Goal: Task Accomplishment & Management: Manage account settings

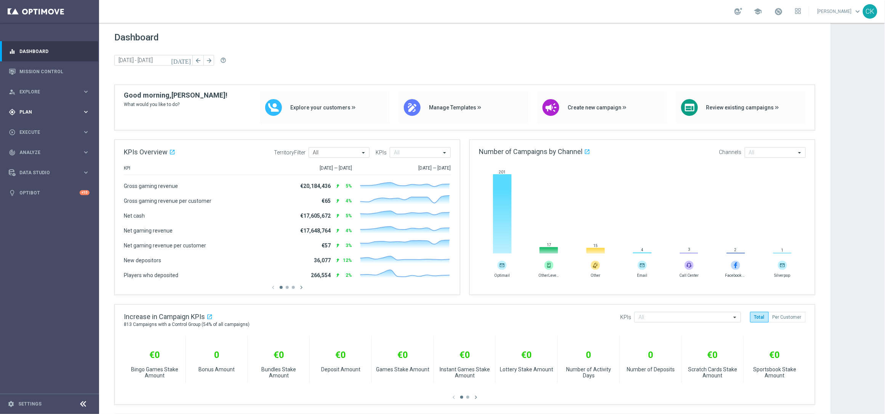
click at [87, 110] on icon "keyboard_arrow_right" at bounding box center [85, 111] width 7 height 7
click at [43, 149] on span "Templates" at bounding box center [47, 150] width 54 height 5
click at [41, 162] on link "Optimail" at bounding box center [52, 162] width 56 height 6
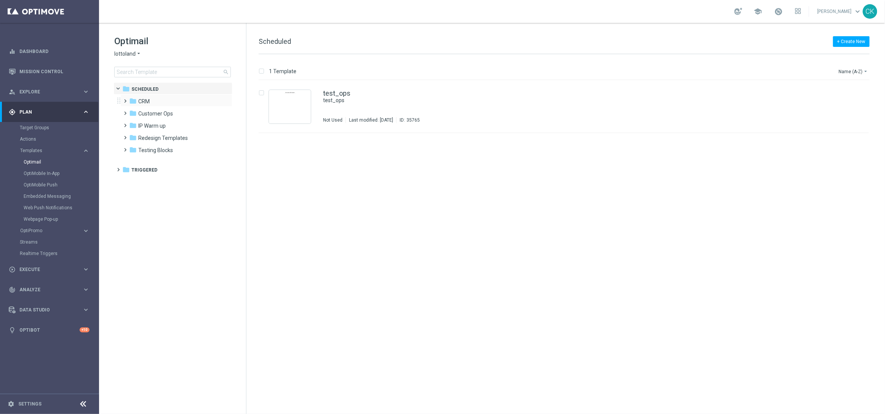
click at [125, 99] on span at bounding box center [123, 97] width 3 height 3
click at [132, 123] on span at bounding box center [131, 121] width 3 height 3
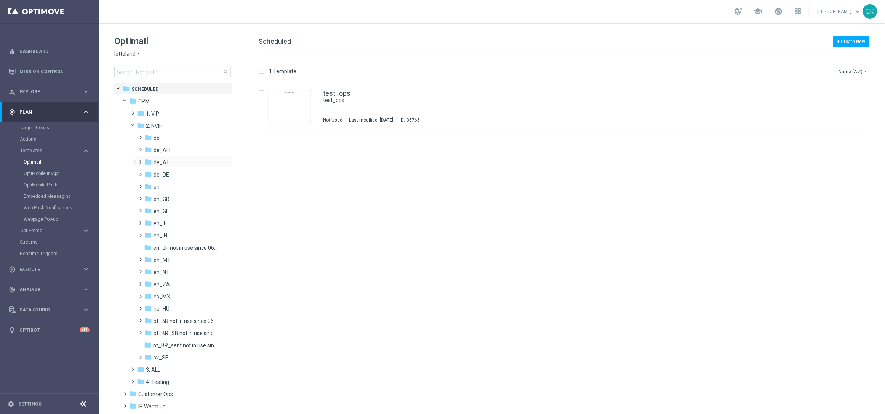
click at [139, 160] on span at bounding box center [139, 158] width 3 height 3
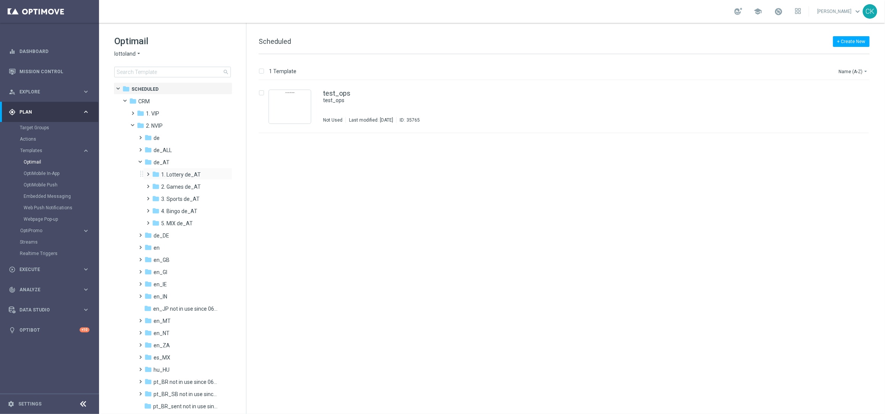
click at [147, 172] on span at bounding box center [146, 170] width 3 height 3
click at [156, 197] on span at bounding box center [154, 195] width 3 height 3
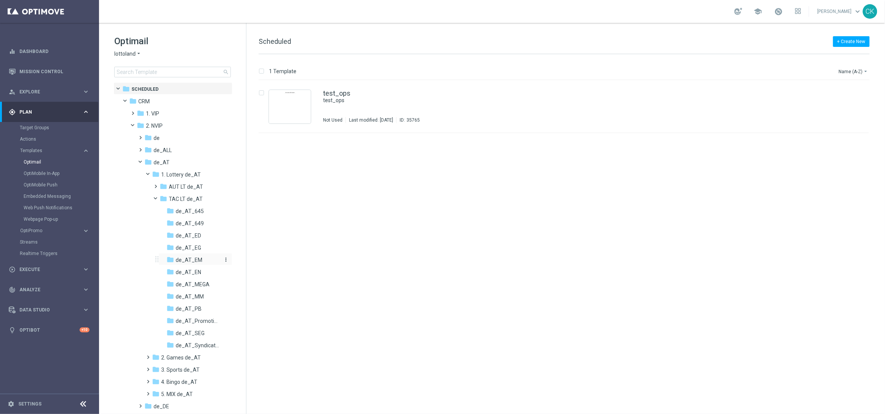
click at [190, 258] on span "de_AT_EM" at bounding box center [189, 259] width 27 height 7
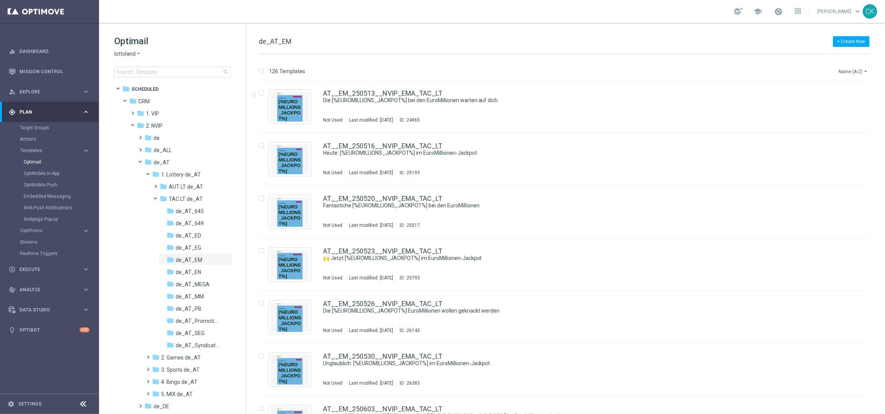
click at [865, 73] on icon "arrow_drop_down" at bounding box center [866, 71] width 6 height 6
click at [840, 106] on span "Date Modified (Newest)" at bounding box center [840, 105] width 51 height 5
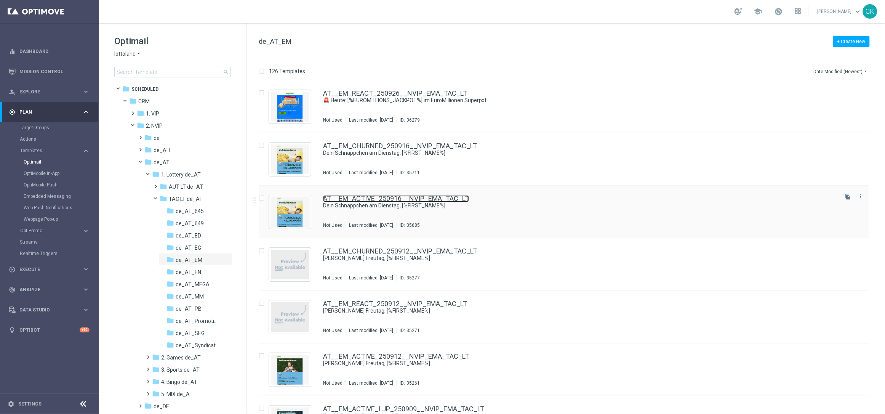
click at [362, 198] on link "AT__EM_ACTIVE_250916__NVIP_EMA_TAC_LT" at bounding box center [396, 198] width 146 height 7
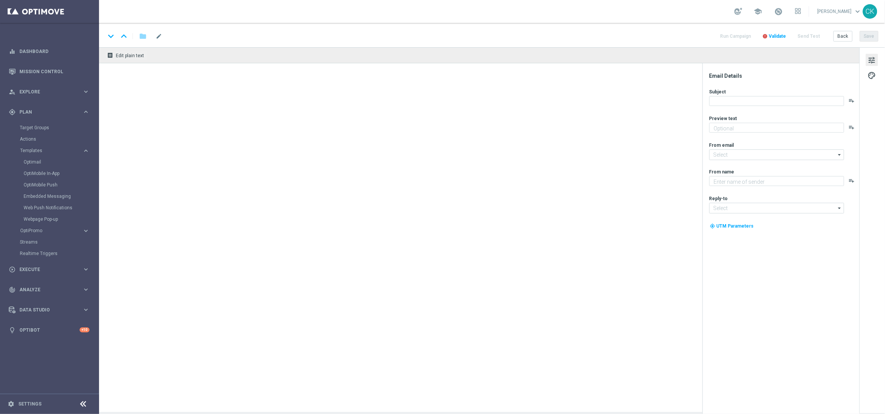
type textarea "Hol dir EuroJackpot GRATIS zu EuroMillionen."
type textarea "Lottoland"
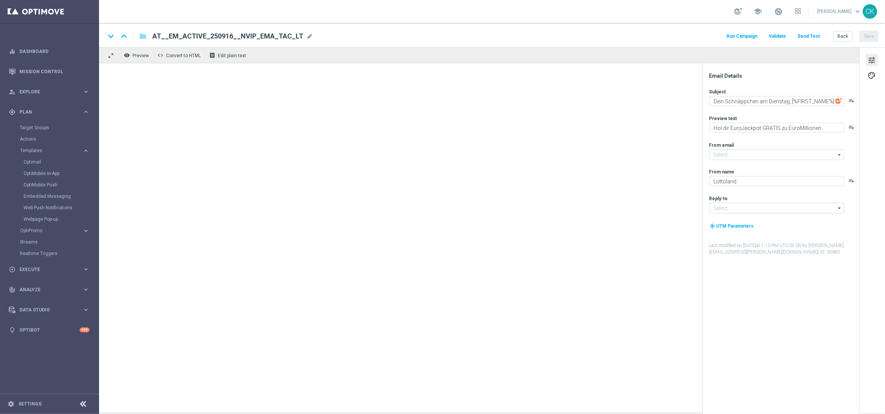
type input "[EMAIL_ADDRESS][DOMAIN_NAME]"
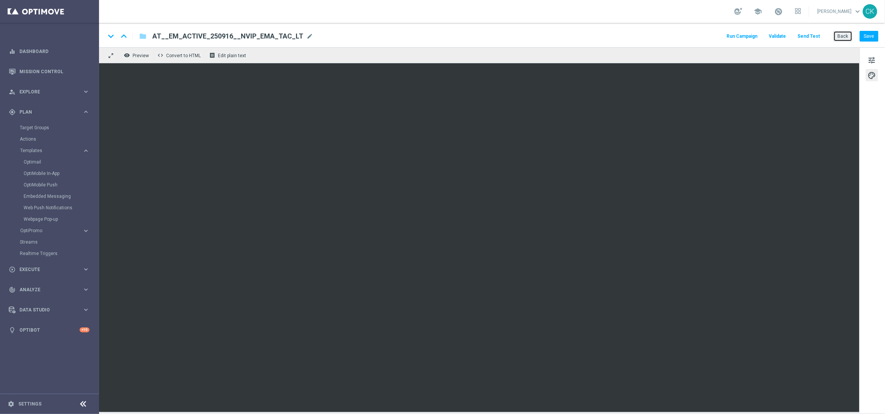
click at [846, 35] on button "Back" at bounding box center [843, 36] width 19 height 11
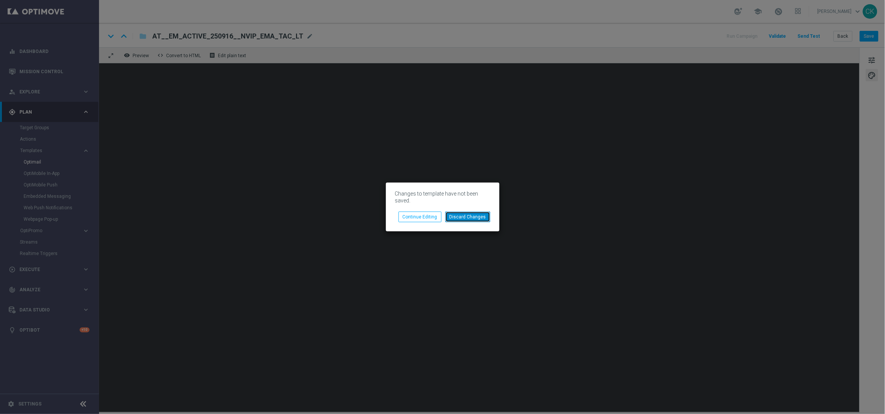
click at [480, 215] on button "Discard Changes" at bounding box center [467, 216] width 45 height 11
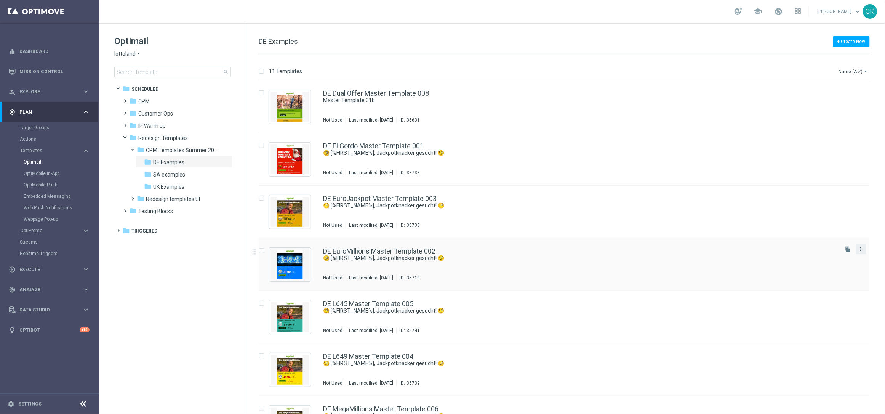
click at [861, 248] on icon "more_vert" at bounding box center [861, 249] width 6 height 6
click at [824, 269] on div "Copy To" at bounding box center [830, 267] width 46 height 5
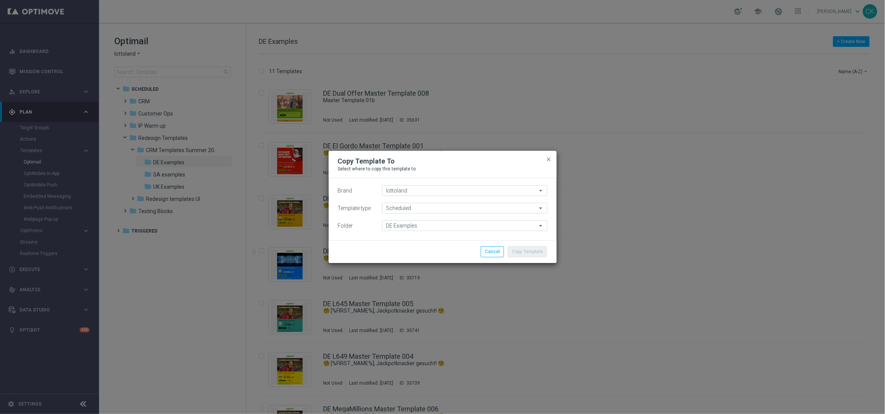
click at [540, 226] on icon "arrow_drop_down" at bounding box center [542, 226] width 8 height 10
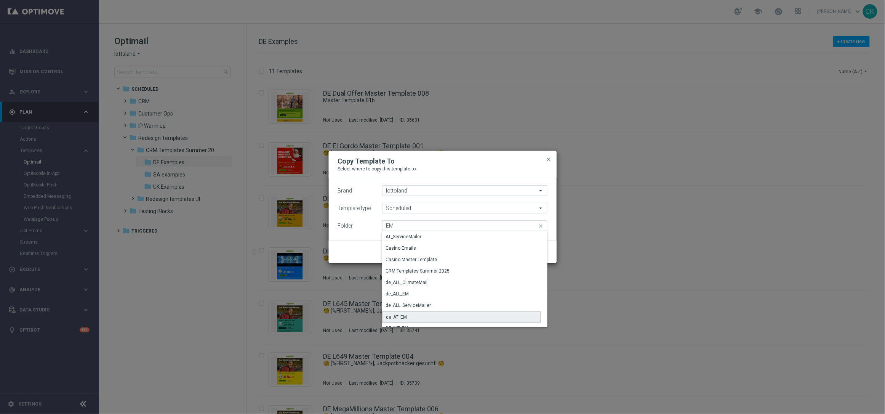
click at [467, 313] on div "de_AT_EM" at bounding box center [461, 316] width 159 height 11
type input "de_AT_EM"
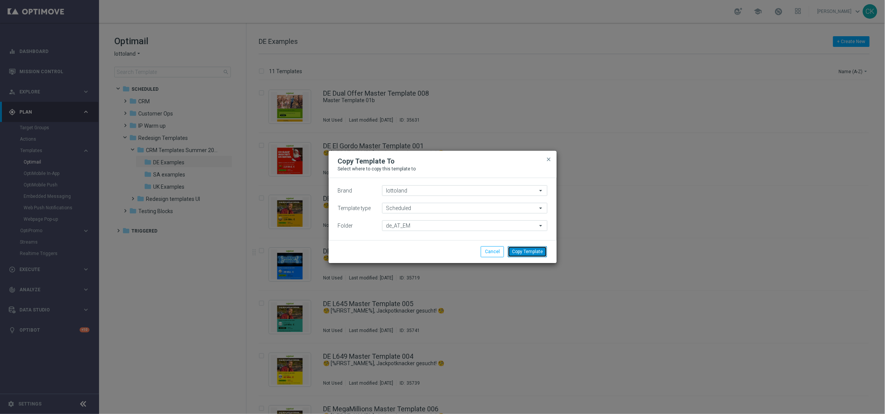
click at [538, 254] on button "Copy Template" at bounding box center [527, 251] width 39 height 11
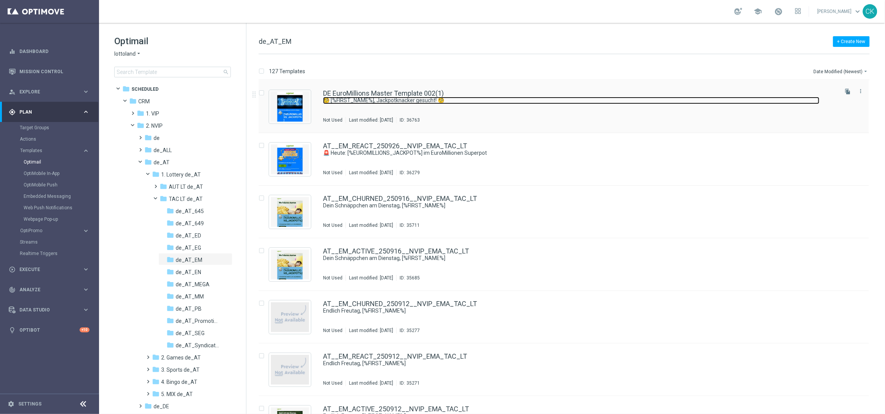
click at [362, 102] on link "🧐 [%FIRST_NAME%], Jackpotknacker gesucht! 🧐" at bounding box center [571, 100] width 496 height 7
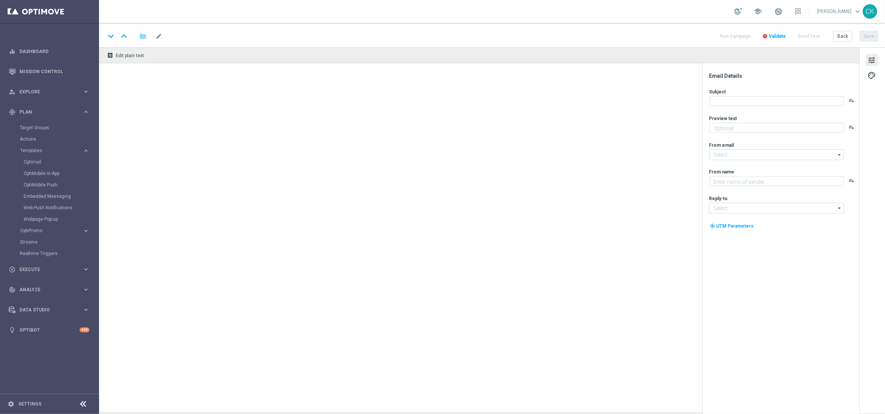
type textarea "Heute 30 % Rabatt auf dein Los"
type input "[EMAIL_ADDRESS][DOMAIN_NAME]"
type textarea "Lottoland"
type input "[EMAIL_ADDRESS][DOMAIN_NAME]"
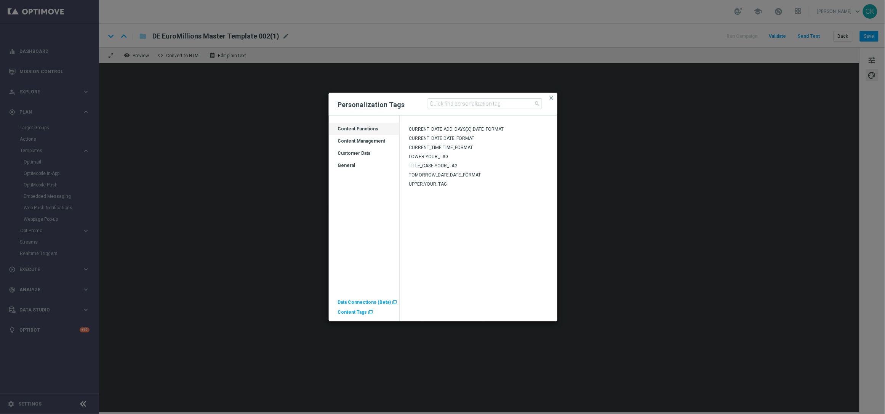
click at [347, 150] on div "Customer Data" at bounding box center [364, 153] width 71 height 12
click at [354, 150] on div "Customer Data" at bounding box center [364, 153] width 71 height 12
click at [349, 153] on div "Customer Data" at bounding box center [364, 156] width 71 height 12
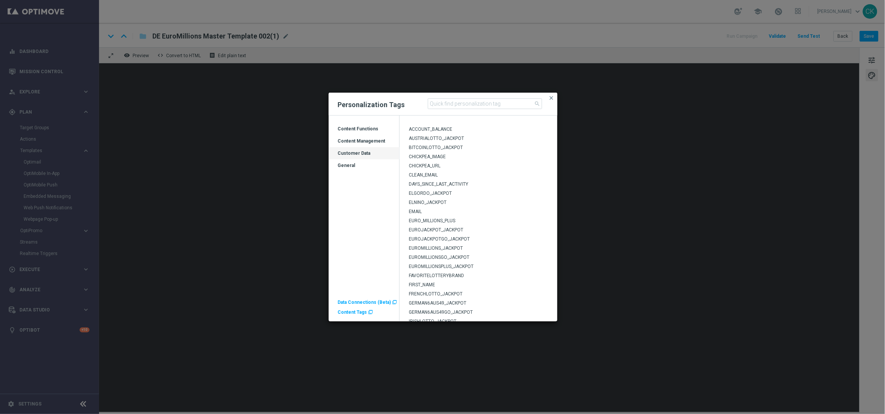
click at [458, 245] on span "EUROMILLIONS_JACKPOT" at bounding box center [436, 247] width 54 height 5
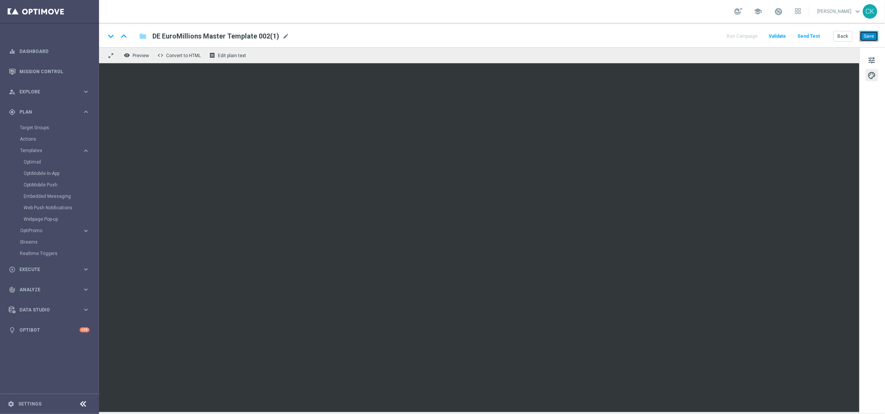
click at [872, 35] on button "Save" at bounding box center [869, 36] width 19 height 11
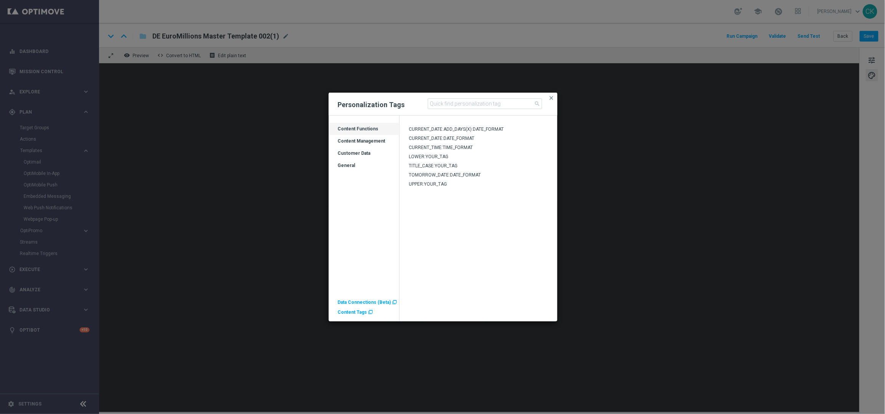
click at [360, 315] on div "Content Tags " at bounding box center [355, 312] width 35 height 6
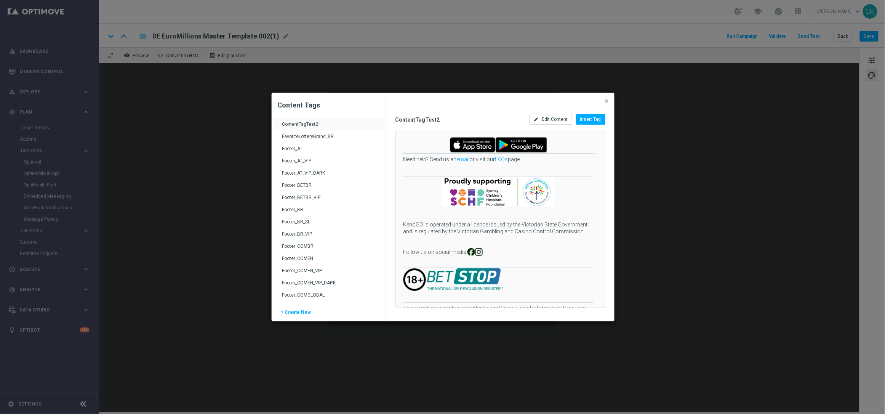
click at [301, 147] on div "Footer_AT" at bounding box center [329, 152] width 94 height 12
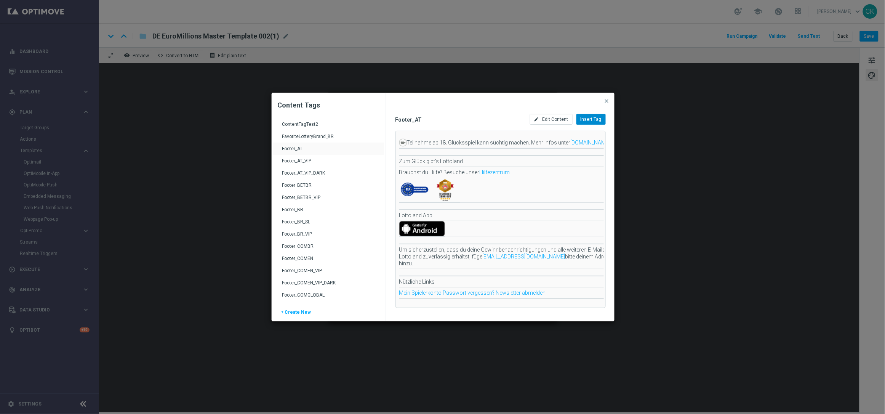
click at [597, 119] on span "Insert Tag" at bounding box center [591, 119] width 21 height 5
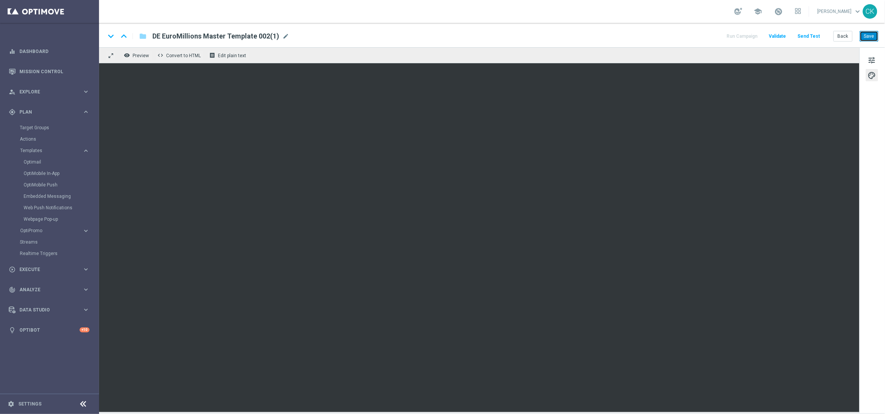
click at [868, 37] on button "Save" at bounding box center [869, 36] width 19 height 11
click at [283, 35] on span "mode_edit" at bounding box center [285, 36] width 7 height 7
click at [279, 35] on input "DE EuroMillions Master Template 002(1)" at bounding box center [246, 36] width 189 height 10
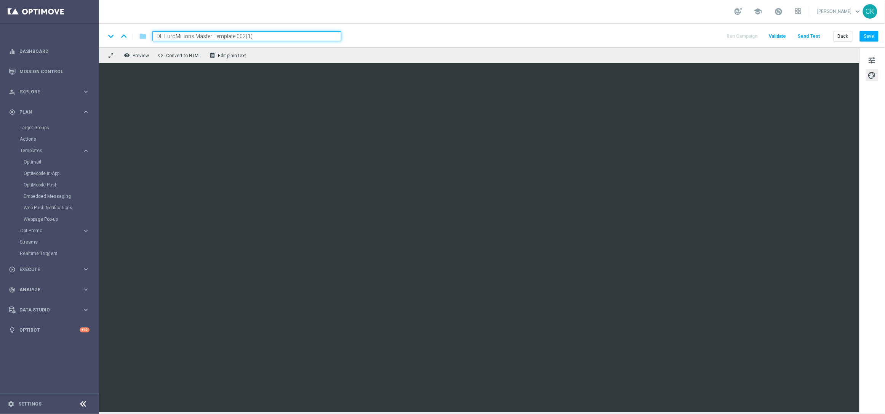
paste input "AT__EM_ACTIVE_250930__NVIP_EMA_TAC_LT"
type input "AT__EM_ACTIVE_250930__NVIP_EMA_TAC_LT"
click at [875, 34] on button "Save" at bounding box center [869, 36] width 19 height 11
click at [875, 39] on button "Save" at bounding box center [869, 36] width 19 height 11
click at [871, 35] on button "Save" at bounding box center [869, 36] width 19 height 11
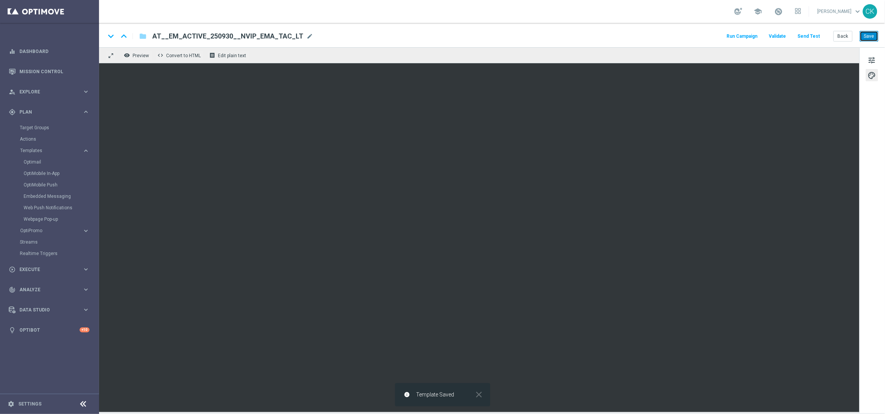
click at [871, 35] on button "Save" at bounding box center [869, 36] width 19 height 11
click at [873, 63] on span "tune" at bounding box center [872, 60] width 8 height 10
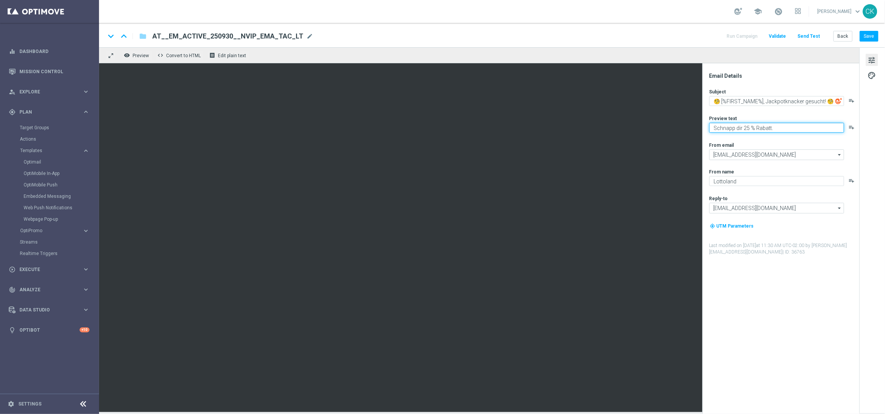
drag, startPoint x: 794, startPoint y: 125, endPoint x: 755, endPoint y: 126, distance: 38.1
click at [755, 126] on textarea "Schnapp dir 25 % Rabatt." at bounding box center [776, 128] width 135 height 10
type textarea "Schnapp dir 25 % Rabatt."
drag, startPoint x: 722, startPoint y: 101, endPoint x: 711, endPoint y: 100, distance: 11.1
click at [711, 100] on textarea "🧐 [%FIRST_NAME%], Jackpotknacker gesucht! 🧐" at bounding box center [776, 101] width 135 height 10
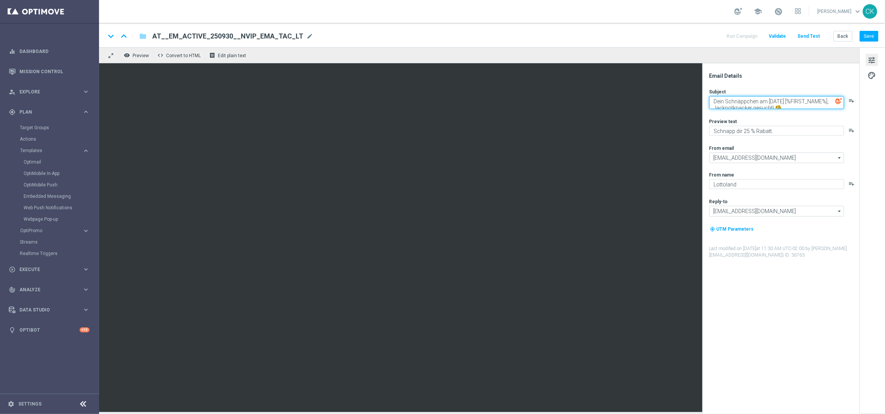
drag, startPoint x: 789, startPoint y: 102, endPoint x: 760, endPoint y: 102, distance: 29.7
click at [760, 102] on textarea "Dein Schnäppchen am Dienstag [%FIRST_NAME%], Jackpotknacker gesucht! 🧐" at bounding box center [776, 102] width 135 height 13
click at [766, 101] on textarea "Dein Schnäppchen fu4r die EuroMillionen, [%FIRST_NAME%], Jackpotknacker gesucht…" at bounding box center [776, 102] width 135 height 13
click at [827, 107] on textarea "Dein Schnäppchen für die EuroMillionen, [%FIRST_NAME%], Jackpotknacker gesucht!…" at bounding box center [776, 102] width 135 height 13
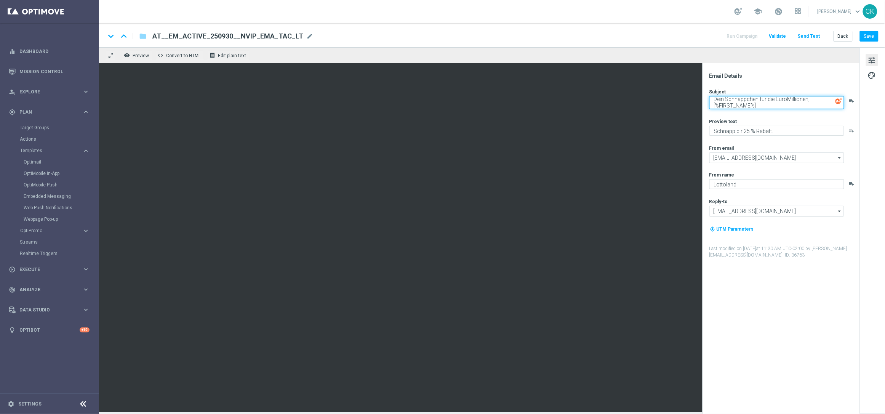
click at [813, 105] on textarea "Dein Schnäppchen für die EuroMillionen, [%FIRST_NAME%]" at bounding box center [776, 102] width 135 height 13
type textarea "Dein Schnäppchen für die EuroMillionen, [%FIRST_NAME%]"
click at [871, 36] on button "Save" at bounding box center [869, 36] width 19 height 11
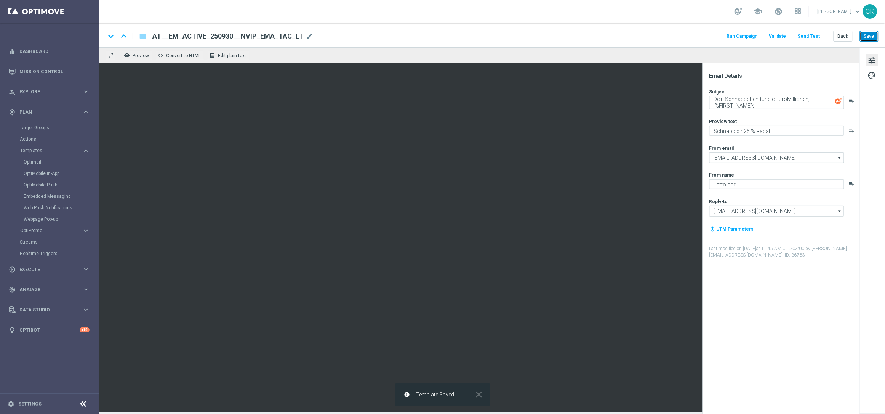
click at [871, 36] on button "Save" at bounding box center [869, 36] width 19 height 11
click at [813, 33] on button "Send Test" at bounding box center [809, 36] width 25 height 10
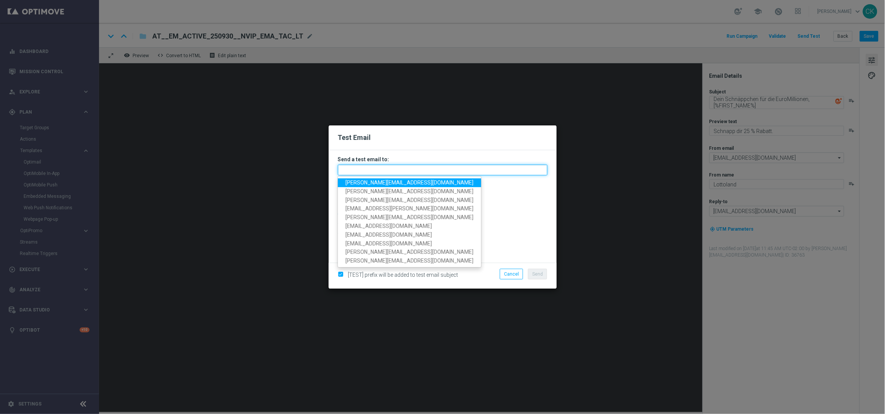
click at [445, 166] on input "text" at bounding box center [443, 170] width 210 height 11
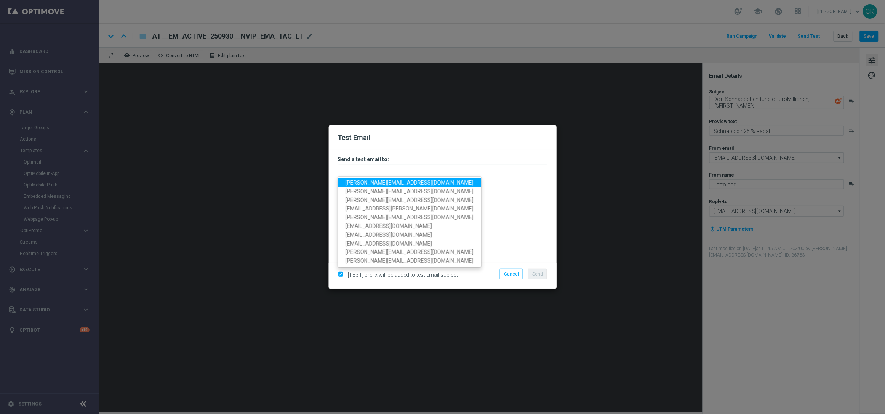
click at [388, 179] on link "charlotte.kammeyer@lottoland.com" at bounding box center [409, 182] width 143 height 9
type input "charlotte.kammeyer@lottoland.com"
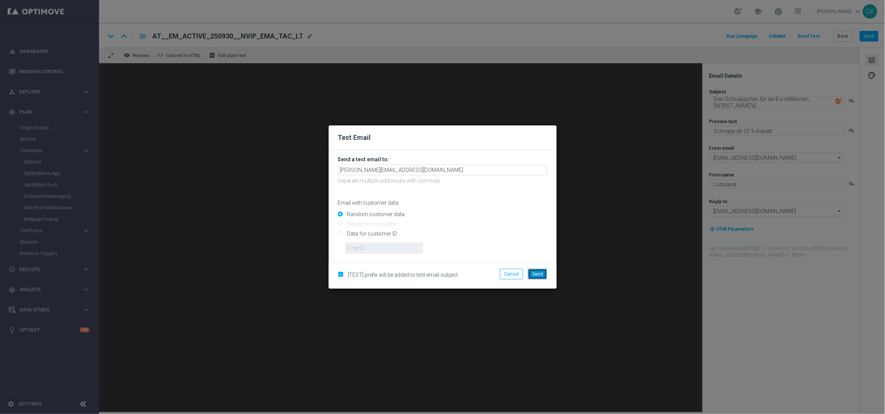
click at [543, 271] on span "Send" at bounding box center [537, 273] width 11 height 5
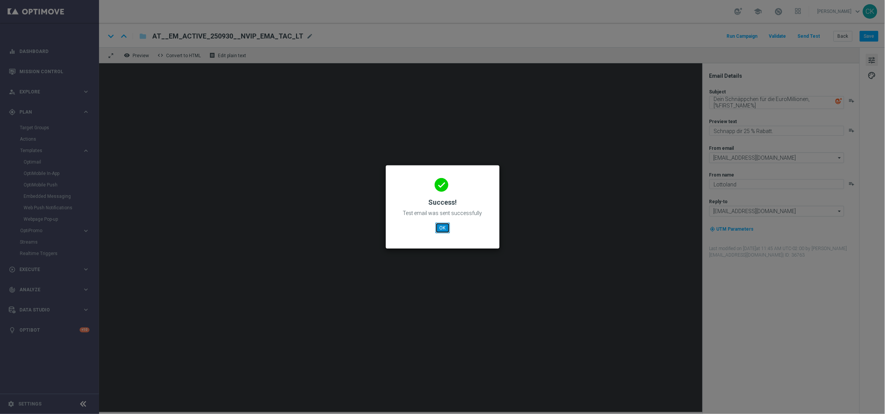
click at [443, 224] on button "OK" at bounding box center [442, 227] width 14 height 11
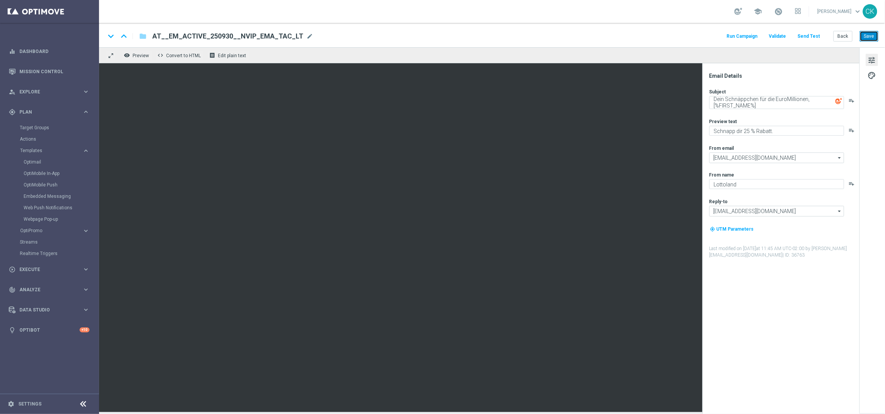
click at [871, 39] on button "Save" at bounding box center [869, 36] width 19 height 11
click at [843, 36] on button "Back" at bounding box center [843, 36] width 19 height 11
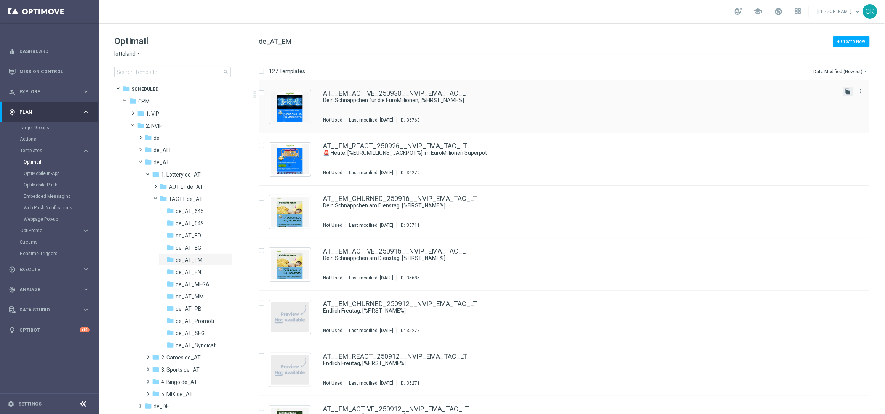
click at [847, 92] on icon "file_copy" at bounding box center [848, 91] width 6 height 6
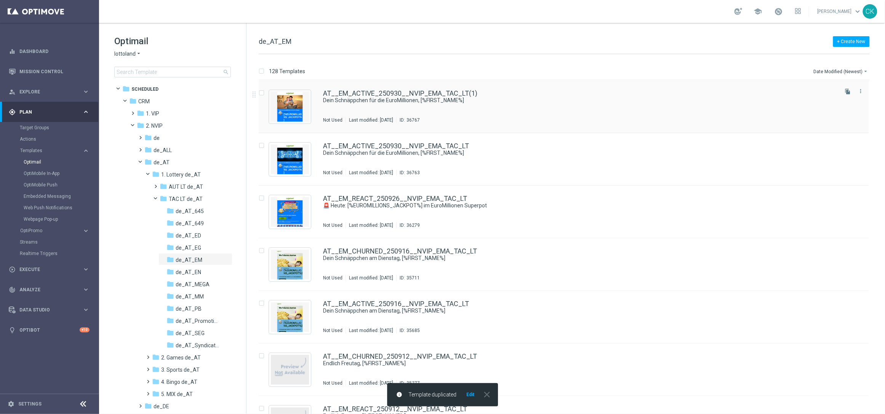
click at [397, 89] on div "AT__EM_ACTIVE_250930__NVIP_EMA_TAC_LT(1) Dein Schnäppchen für die EuroMillionen…" at bounding box center [564, 106] width 610 height 53
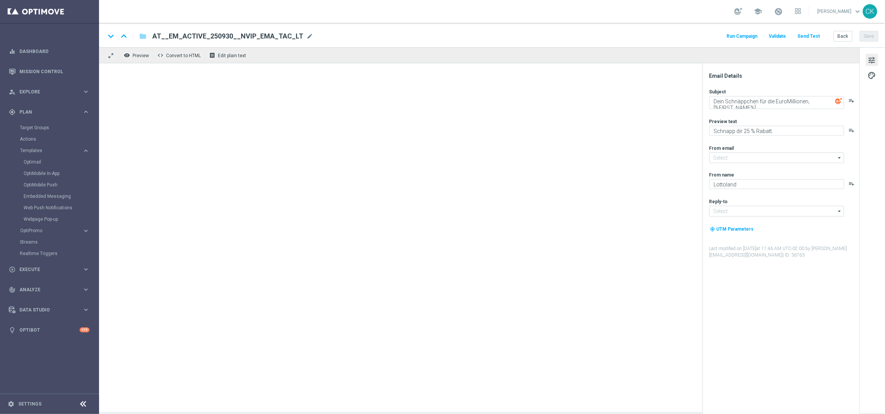
type input "mail@crm.lottoland.com"
type input "service@lottoland.com"
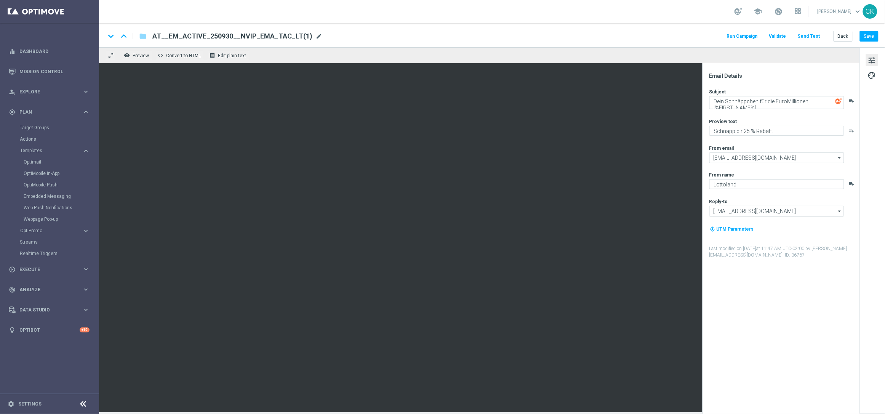
click at [315, 37] on span "mode_edit" at bounding box center [318, 36] width 7 height 7
click at [285, 37] on input "AT__EM_ACTIVE_250930__NVIP_EMA_TAC_LT(1)" at bounding box center [246, 36] width 189 height 10
paste input "REACT_250930__NVIP_EMA_TAC_LT"
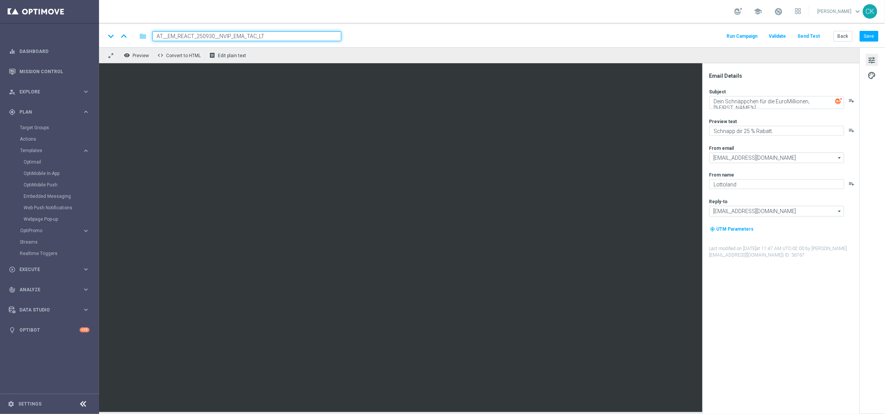
type input "AT__EM_REACT_250930__NVIP_EMA_TAC_LT"
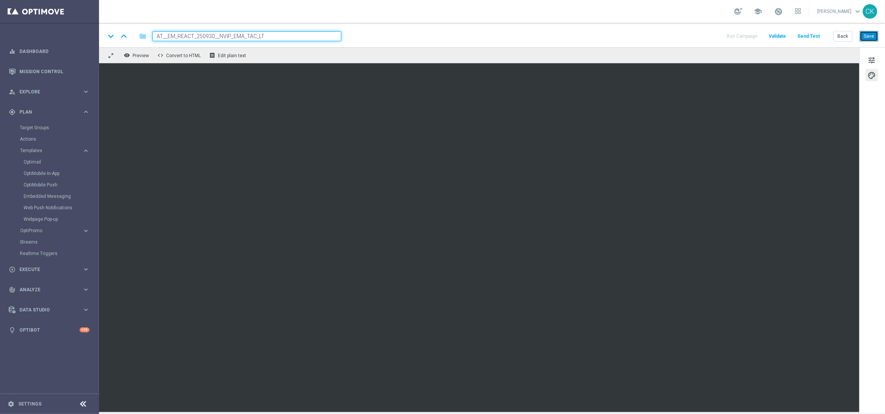
click at [870, 36] on button "Save" at bounding box center [869, 36] width 19 height 11
click at [872, 35] on button "Save" at bounding box center [869, 36] width 19 height 11
click at [873, 37] on button "Save" at bounding box center [869, 36] width 19 height 11
click at [815, 37] on button "Send Test" at bounding box center [809, 36] width 25 height 10
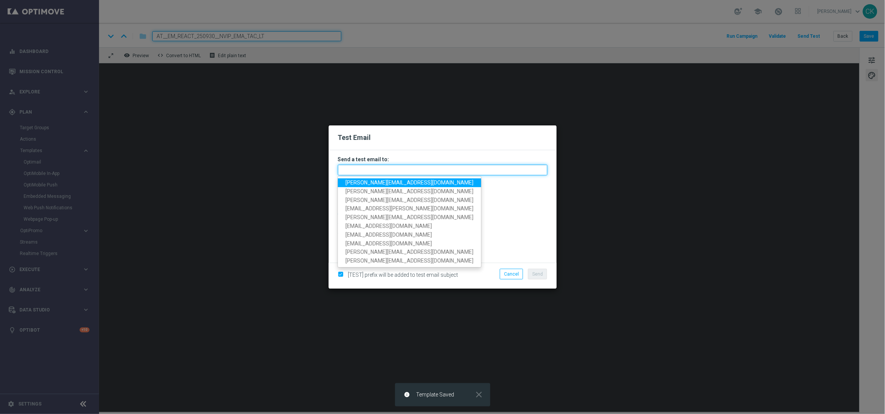
click at [415, 172] on input "text" at bounding box center [443, 170] width 210 height 11
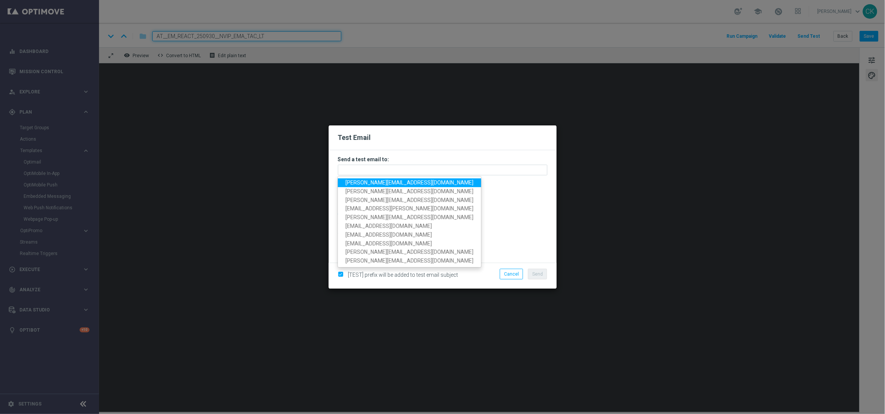
click at [402, 183] on span "charlotte.kammeyer@lottoland.com" at bounding box center [410, 182] width 128 height 6
type input "charlotte.kammeyer@lottoland.com"
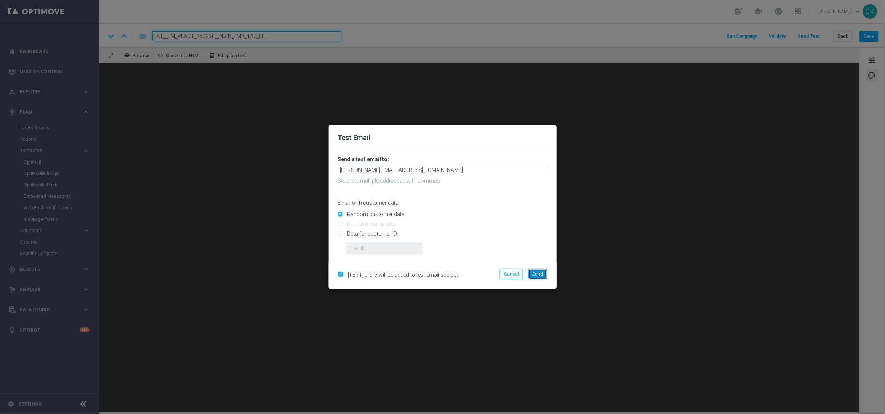
click at [541, 273] on span "Send" at bounding box center [537, 273] width 11 height 5
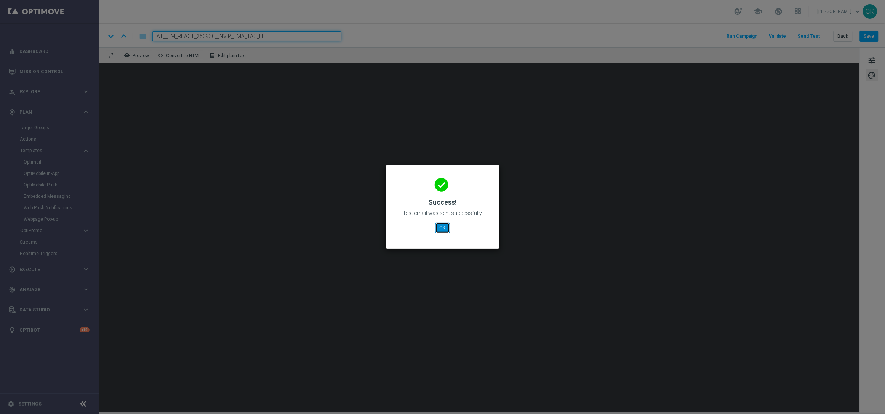
click at [441, 232] on button "OK" at bounding box center [442, 227] width 14 height 11
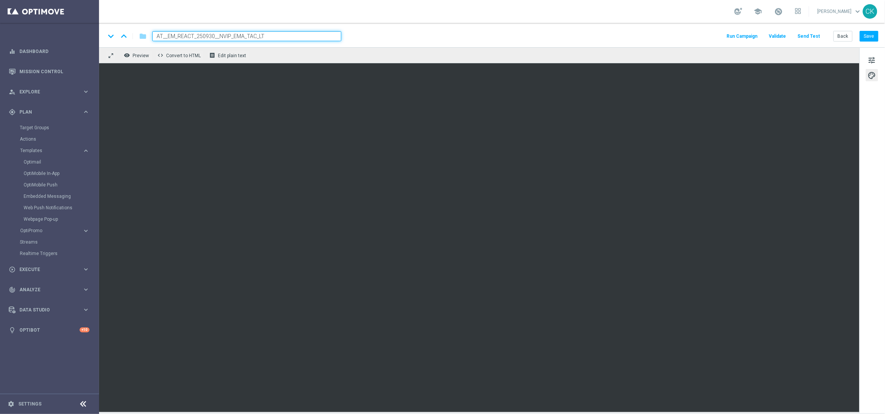
click at [810, 35] on button "Send Test" at bounding box center [809, 36] width 25 height 10
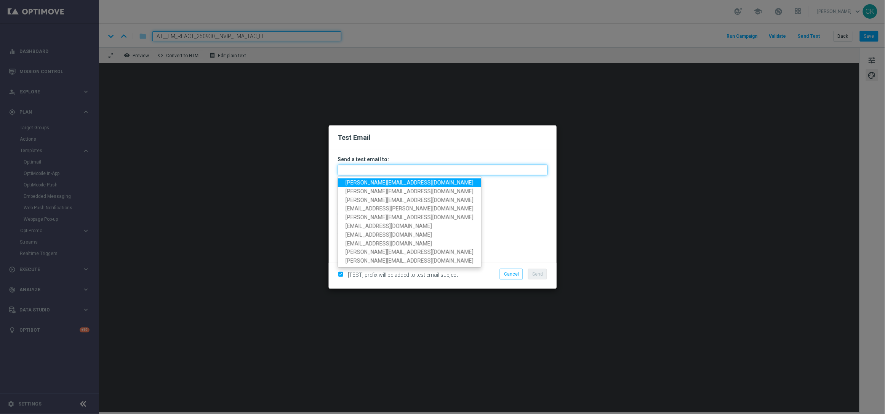
click at [421, 171] on input "text" at bounding box center [443, 170] width 210 height 11
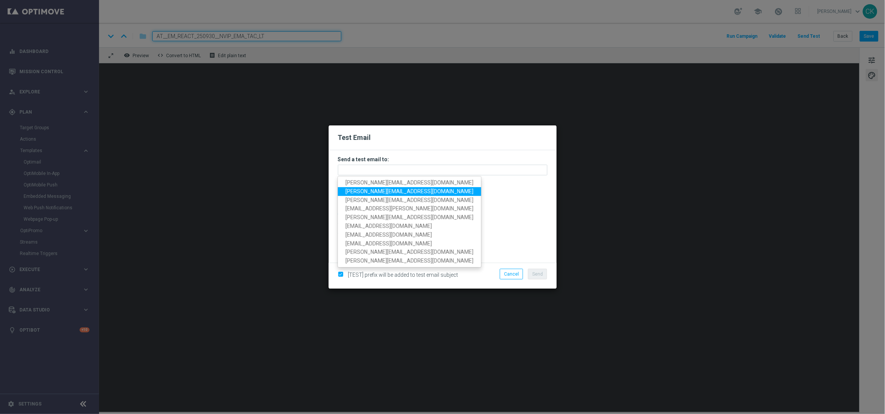
click at [406, 192] on span "sebastian.aubel@lottoland.com" at bounding box center [410, 191] width 128 height 6
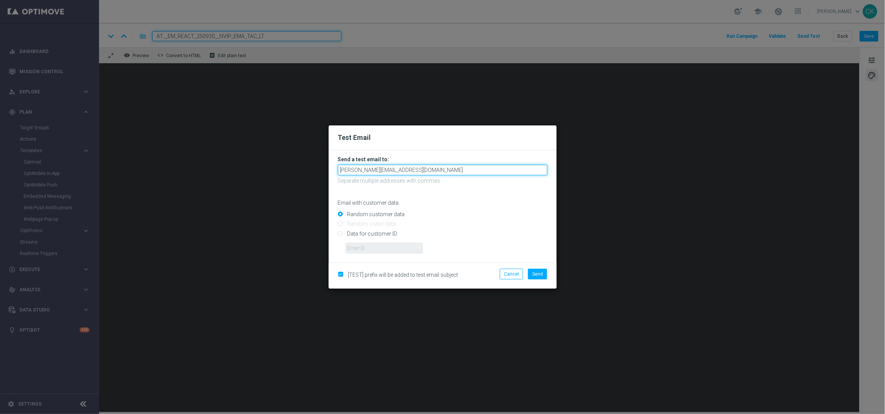
click at [481, 171] on input "sebastian.aubel@lottoland.com" at bounding box center [443, 170] width 210 height 11
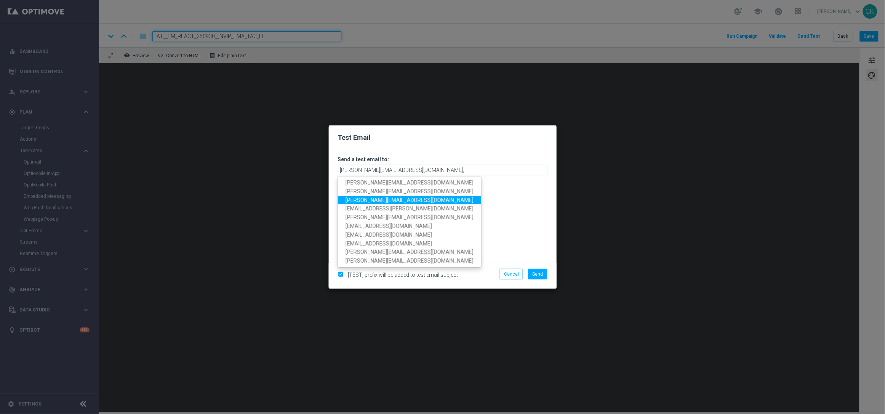
click at [385, 197] on span "alexander.huber@lottoland.com" at bounding box center [410, 200] width 128 height 6
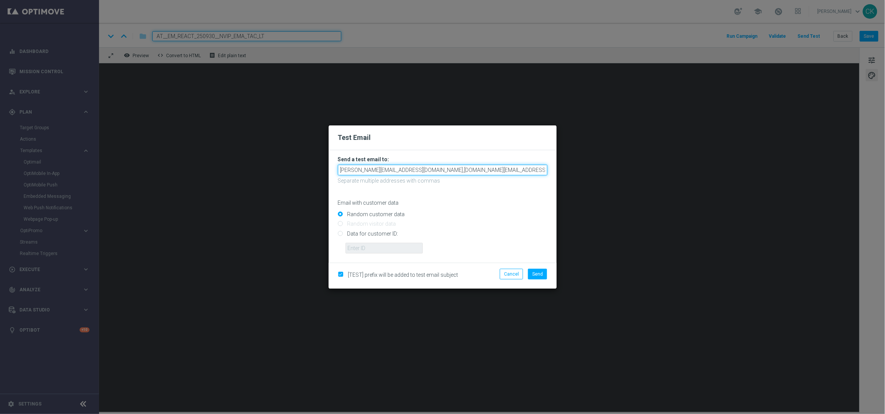
click at [509, 171] on input "sebastian.aubel@lottoland.com,alexander.huber@lottoland.com" at bounding box center [443, 170] width 210 height 11
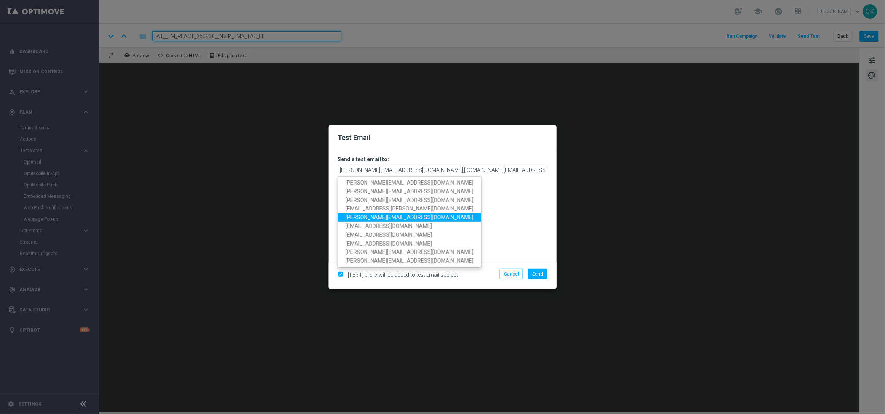
click at [420, 218] on span "michaela.weinmann@lottoland.com" at bounding box center [410, 217] width 128 height 6
type input "sebastian.aubel@lottoland.com,alexander.huber@lottoland.com,michaela.weinmann@l…"
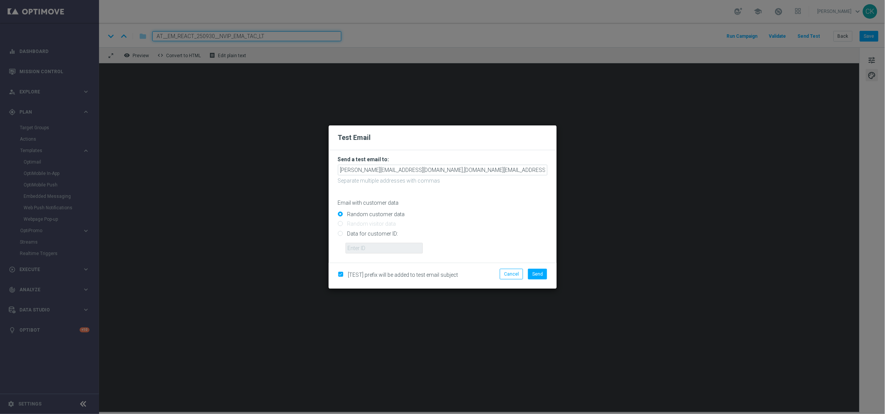
click at [376, 232] on input "Data for customer ID:" at bounding box center [443, 236] width 210 height 11
radio input "true"
click at [376, 248] on input "text" at bounding box center [384, 248] width 77 height 11
type input "14586067"
click at [545, 267] on div "[TEST] prefix will be added to test email subject Cancel Send" at bounding box center [443, 275] width 228 height 26
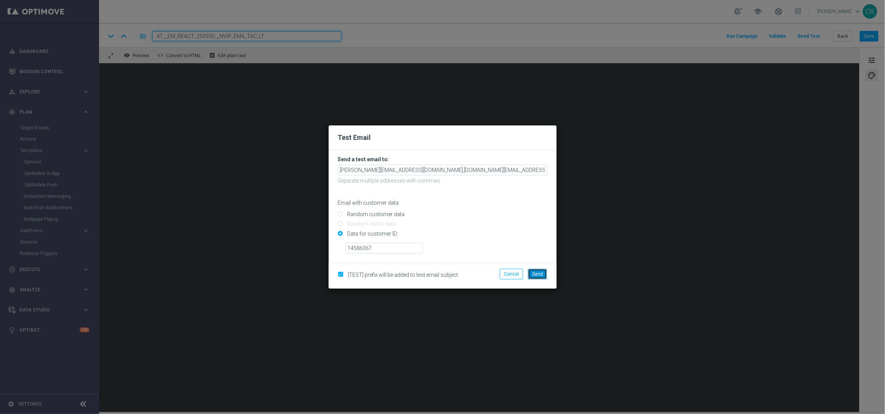
click at [540, 272] on span "Send" at bounding box center [537, 273] width 11 height 5
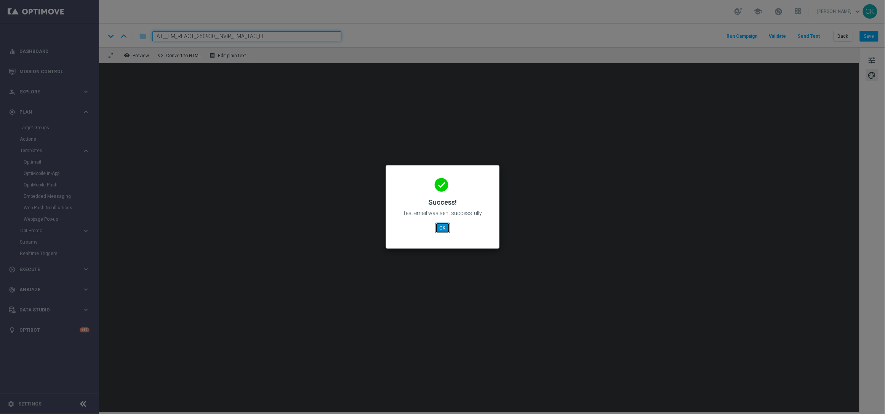
click at [444, 227] on button "OK" at bounding box center [442, 227] width 14 height 11
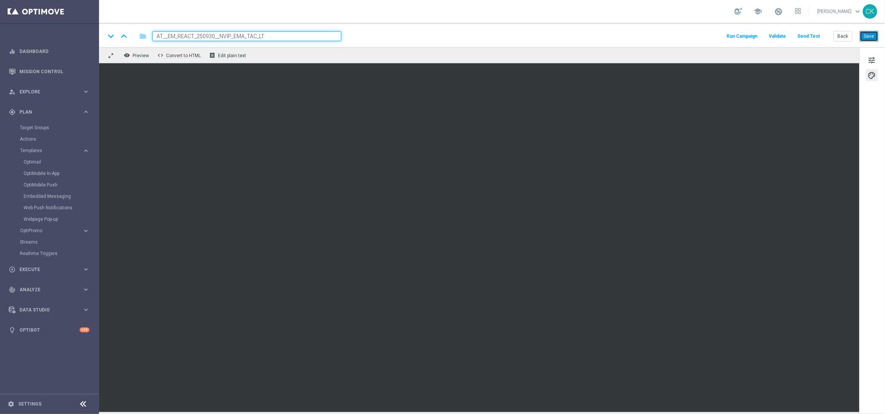
click at [871, 35] on button "Save" at bounding box center [869, 36] width 19 height 11
click at [872, 59] on span "tune" at bounding box center [872, 60] width 8 height 10
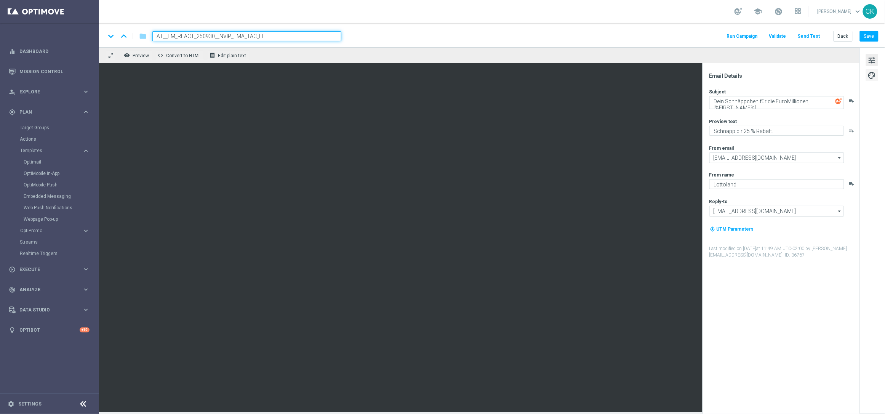
click at [874, 71] on span "palette" at bounding box center [872, 75] width 8 height 10
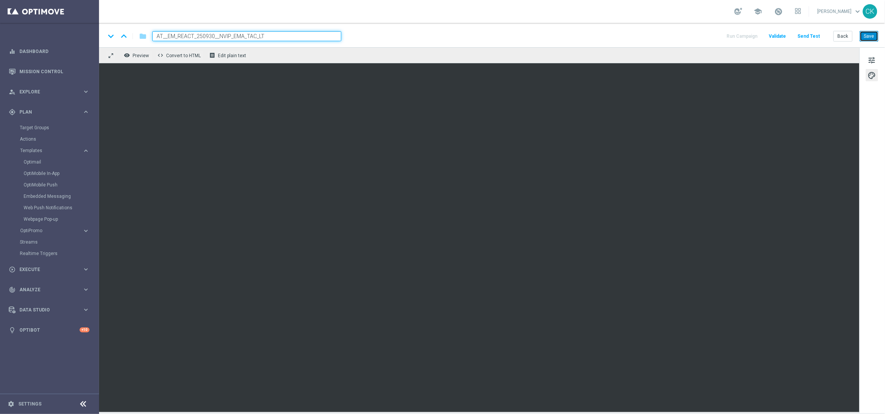
click at [870, 35] on button "Save" at bounding box center [869, 36] width 19 height 11
click at [815, 35] on button "Send Test" at bounding box center [809, 36] width 25 height 10
click at [816, 35] on button "Send Test" at bounding box center [809, 36] width 25 height 10
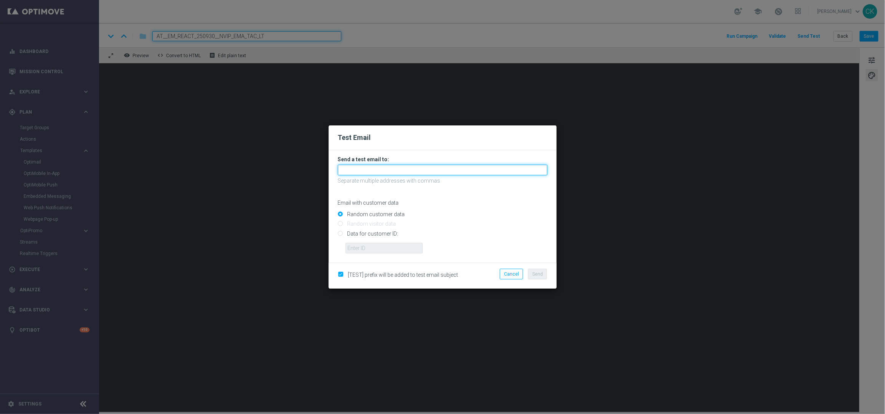
click at [386, 171] on input "text" at bounding box center [443, 170] width 210 height 11
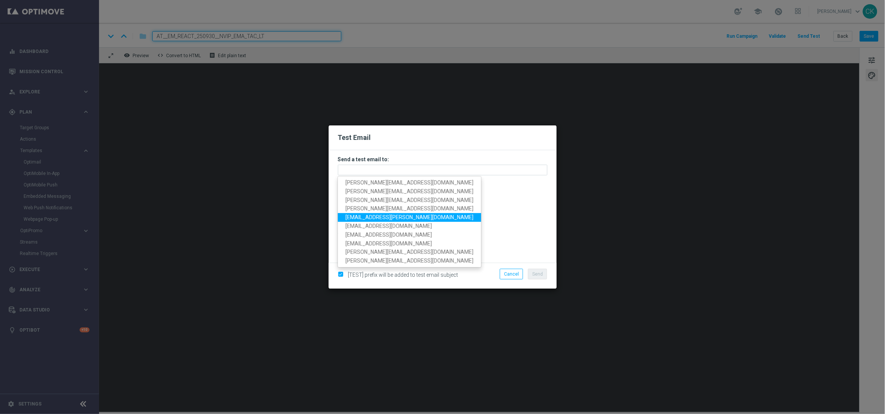
click at [381, 213] on link "palma.prieto@lottoland.com" at bounding box center [409, 217] width 143 height 9
type input "palma.prieto@lottoland.com"
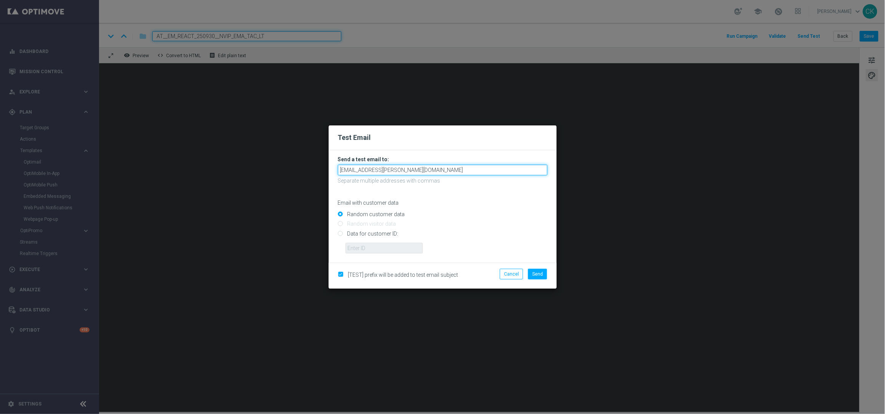
click at [437, 170] on input "palma.prieto@lottoland.com" at bounding box center [443, 170] width 210 height 11
click at [431, 173] on input "palma.prieto@lottoland.com" at bounding box center [443, 170] width 210 height 11
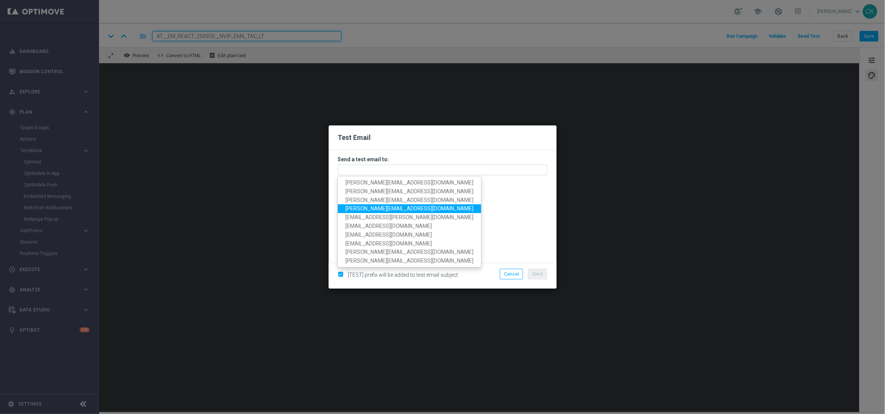
click at [378, 210] on span "charlotte.kammeyer@lottoland.com" at bounding box center [410, 208] width 128 height 6
type input "charlotte.kammeyer@lottoland.com"
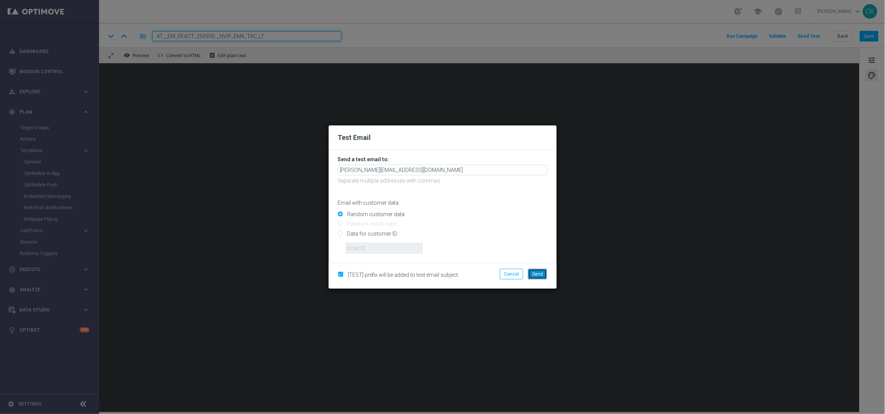
click at [537, 272] on span "Send" at bounding box center [537, 273] width 11 height 5
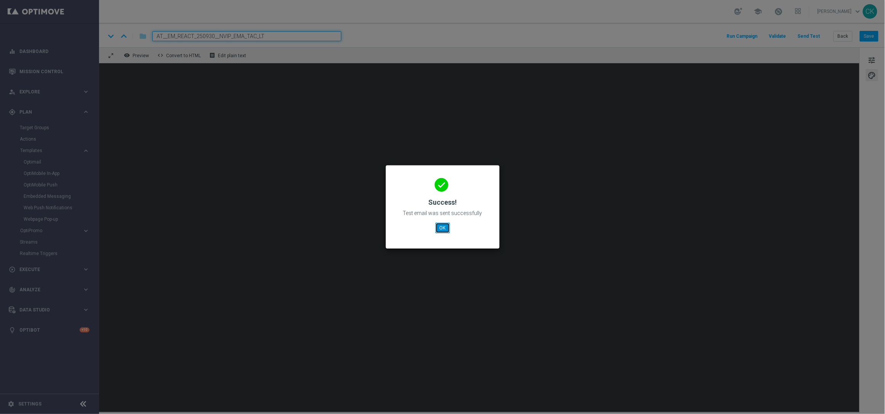
click at [440, 227] on button "OK" at bounding box center [442, 227] width 14 height 11
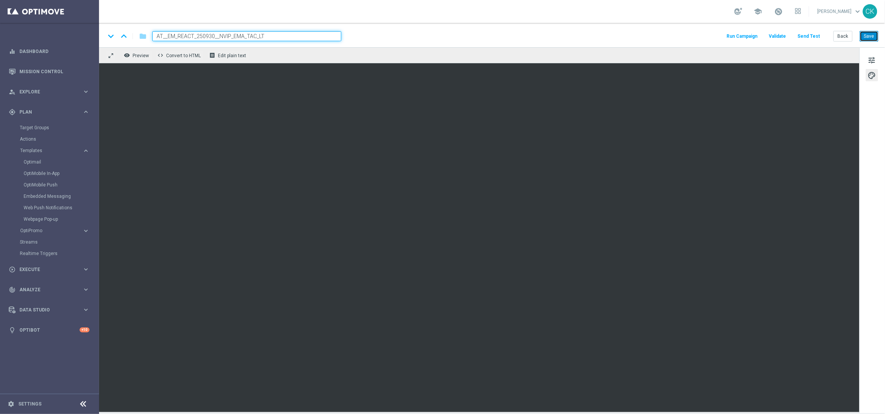
click at [868, 38] on button "Save" at bounding box center [869, 36] width 19 height 11
click at [843, 36] on button "Back" at bounding box center [843, 36] width 19 height 11
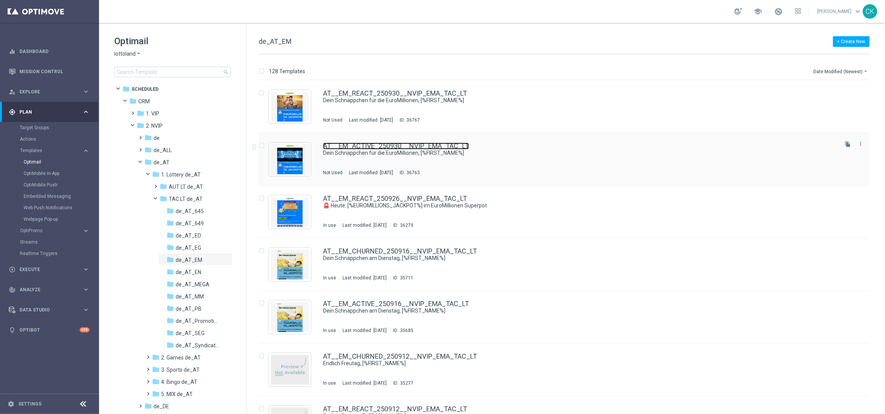
click at [384, 146] on link "AT__EM_ACTIVE_250930__NVIP_EMA_TAC_LT" at bounding box center [396, 145] width 146 height 7
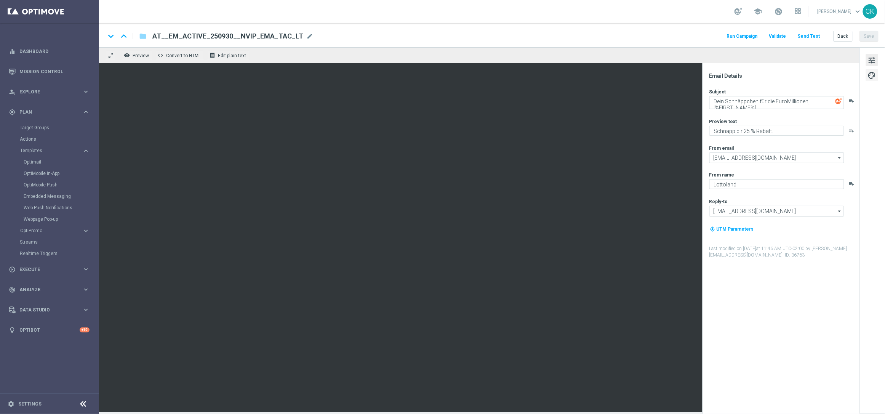
click at [874, 70] on span "palette" at bounding box center [872, 75] width 8 height 10
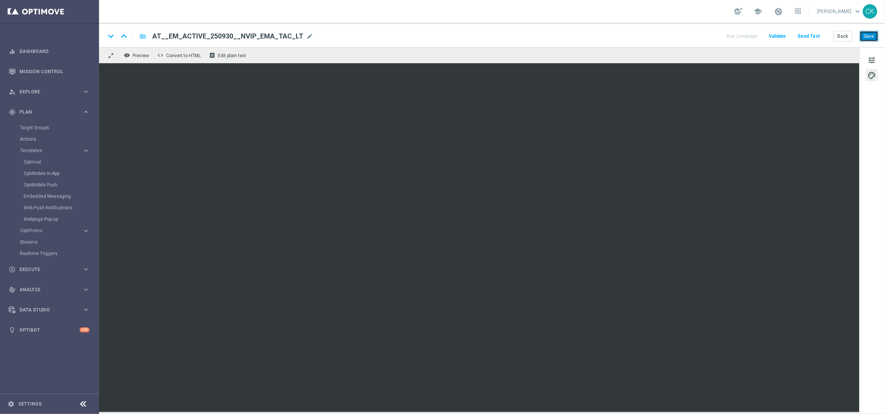
click at [871, 35] on button "Save" at bounding box center [869, 36] width 19 height 11
click at [812, 35] on button "Send Test" at bounding box center [809, 36] width 25 height 10
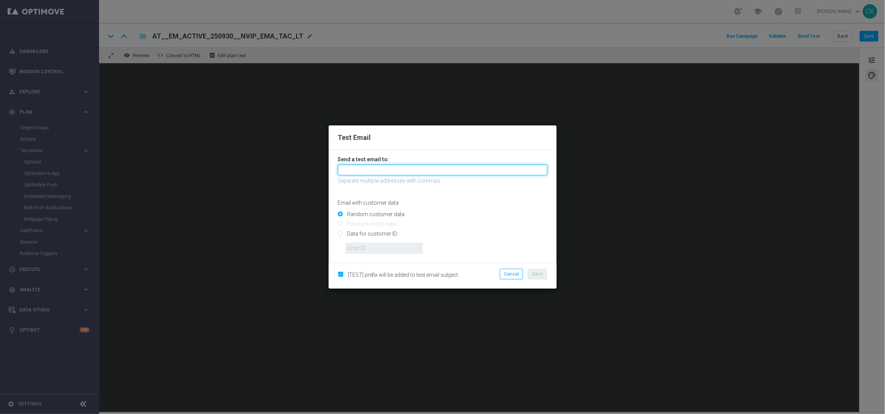
click at [410, 168] on input "text" at bounding box center [443, 170] width 210 height 11
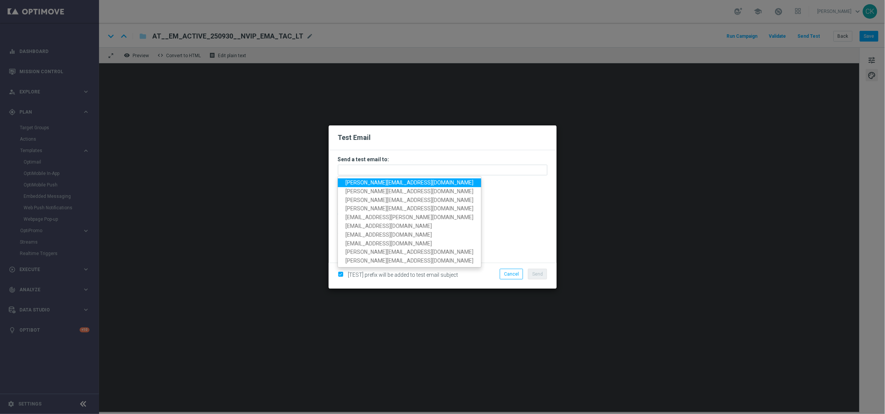
click at [409, 185] on span "charlotte.kammeyer@lottoland.com" at bounding box center [410, 182] width 128 height 6
type input "charlotte.kammeyer@lottoland.com"
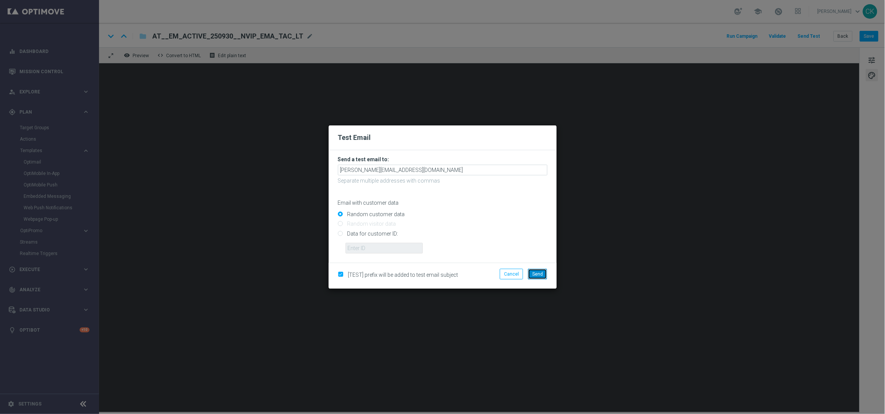
click at [537, 272] on span "Send" at bounding box center [537, 273] width 11 height 5
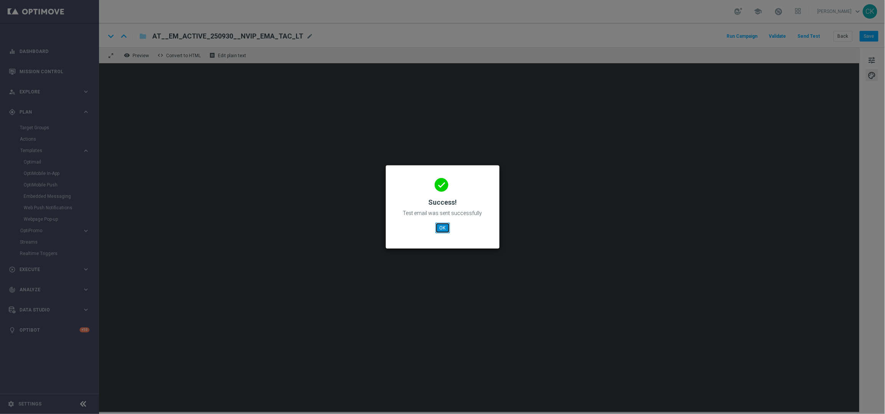
click at [441, 229] on button "OK" at bounding box center [442, 227] width 14 height 11
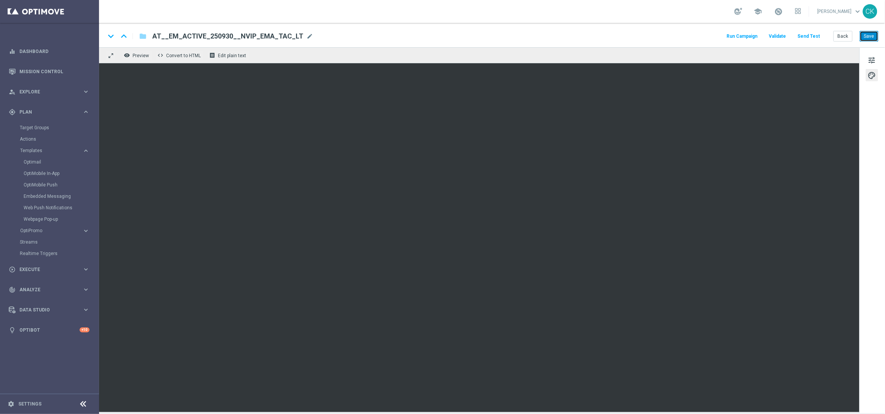
click at [871, 37] on button "Save" at bounding box center [869, 36] width 19 height 11
click at [844, 35] on button "Back" at bounding box center [843, 36] width 19 height 11
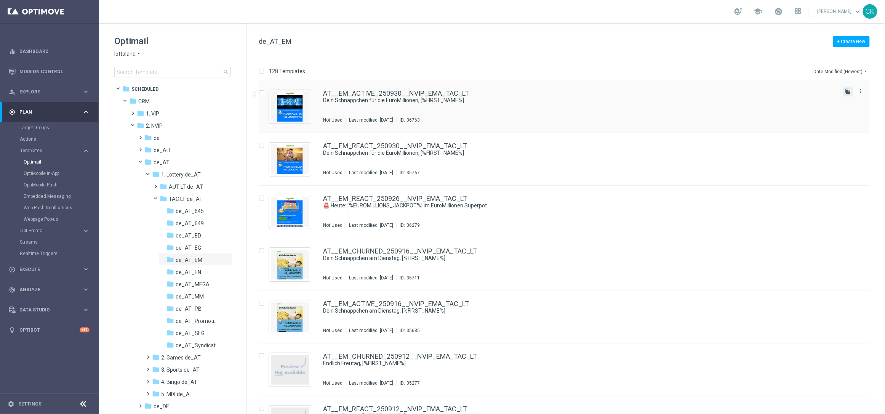
click at [845, 88] on icon "file_copy" at bounding box center [848, 91] width 6 height 6
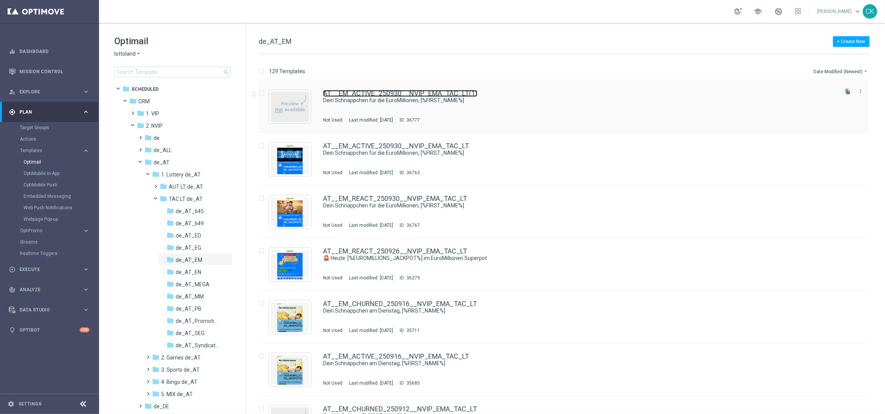
click at [351, 94] on link "AT__EM_ACTIVE_250930__NVIP_EMA_TAC_LT(1)" at bounding box center [400, 93] width 154 height 7
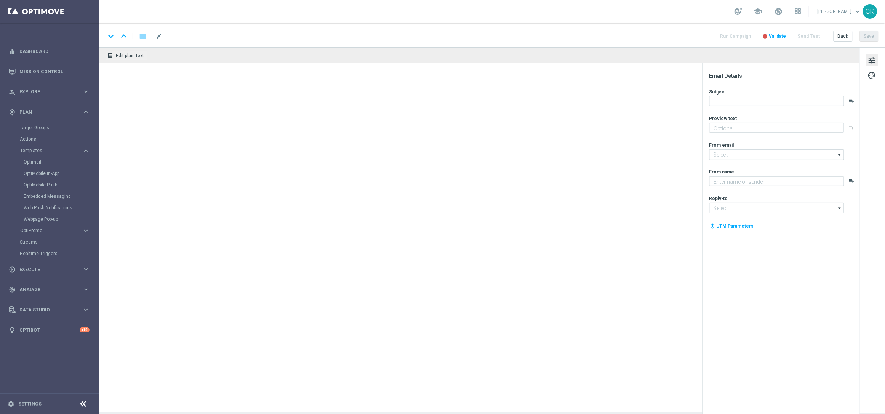
type input "AT__EM_ACTIVE_250930__NVIP_EMA_TAC_LT(1)"
type textarea "Schnapp dir 25 % Rabatt."
type textarea "Lottoland"
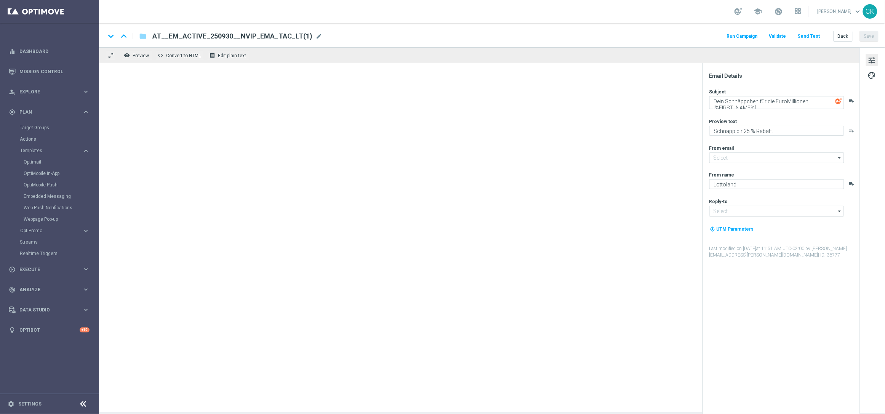
type input "[EMAIL_ADDRESS][DOMAIN_NAME]"
click at [250, 35] on span "AT__EM_ACTIVE_250930__NVIP_EMA_TAC_LT(1)" at bounding box center [232, 36] width 160 height 9
click at [250, 35] on input "AT__EM_ACTIVE_250930__NVIP_EMA_TAC_LT(1)" at bounding box center [246, 36] width 189 height 10
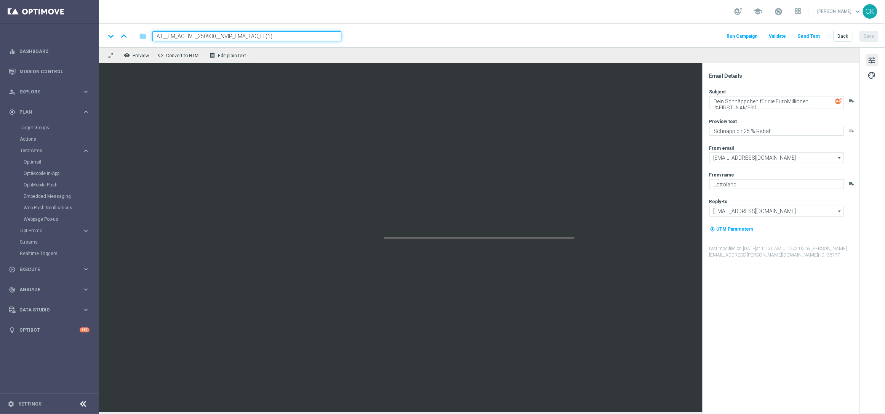
paste input "CHURNED_250930__NVIP_EMA_TAC_LT"
type input "AT__EM_CHURNED_250930__NVIP_EMA_TAC_LT"
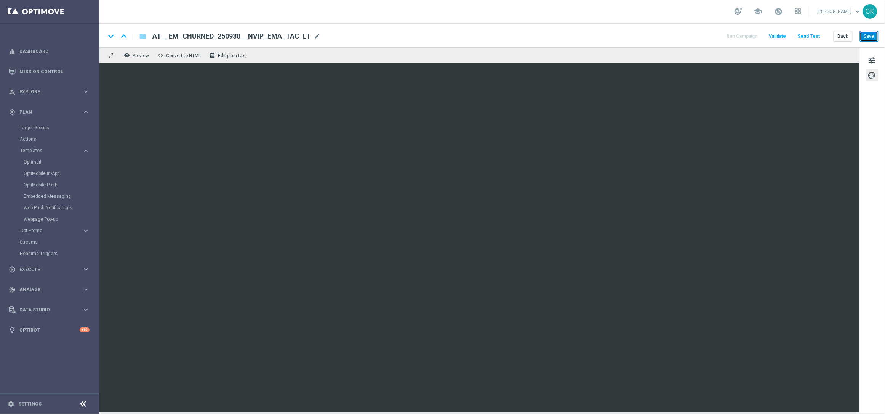
click at [874, 35] on button "Save" at bounding box center [869, 36] width 19 height 11
click at [871, 39] on button "Save" at bounding box center [869, 36] width 19 height 11
click at [872, 36] on button "Save" at bounding box center [869, 36] width 19 height 11
click at [869, 61] on span "tune" at bounding box center [872, 60] width 8 height 10
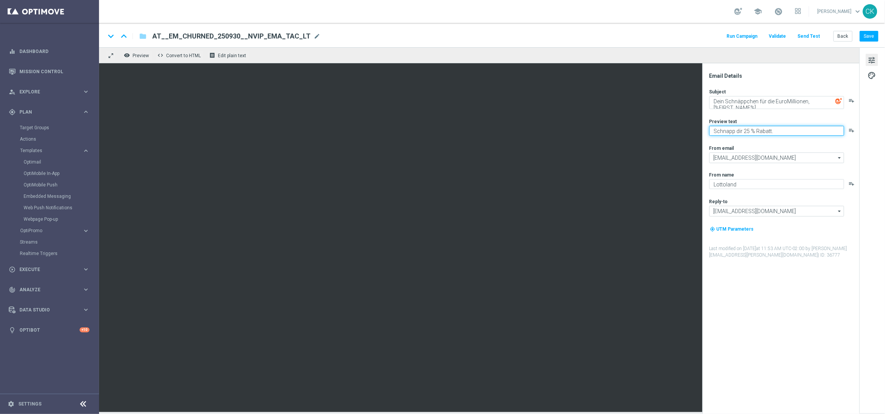
click at [747, 130] on textarea "Schnapp dir 25 % Rabatt." at bounding box center [776, 131] width 135 height 10
type textarea "[PERSON_NAME] dir 50 % Rabatt."
click at [872, 34] on button "Save" at bounding box center [869, 36] width 19 height 11
click at [869, 35] on button "Save" at bounding box center [869, 36] width 19 height 11
click at [868, 35] on button "Save" at bounding box center [869, 36] width 19 height 11
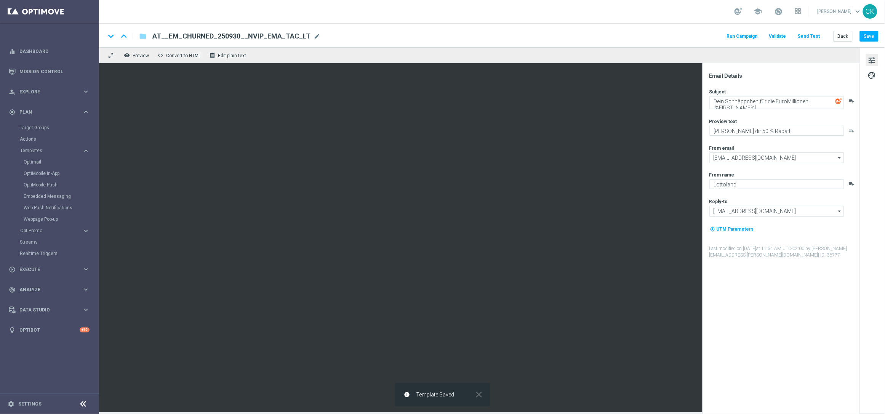
click at [810, 33] on button "Send Test" at bounding box center [809, 36] width 25 height 10
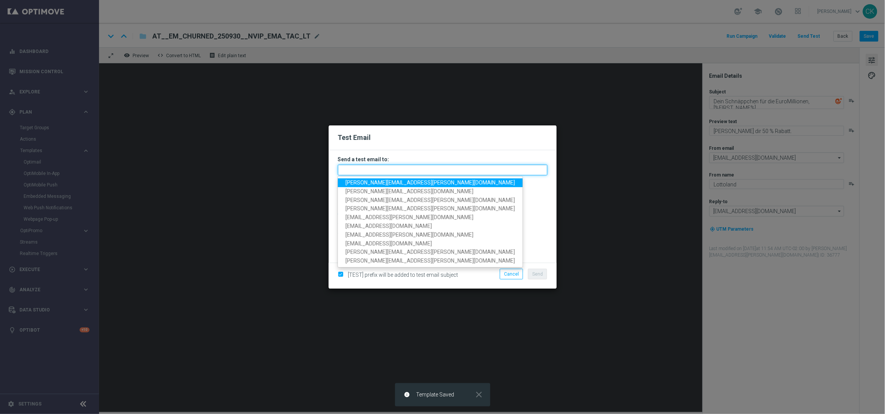
click at [475, 166] on input "text" at bounding box center [443, 170] width 210 height 11
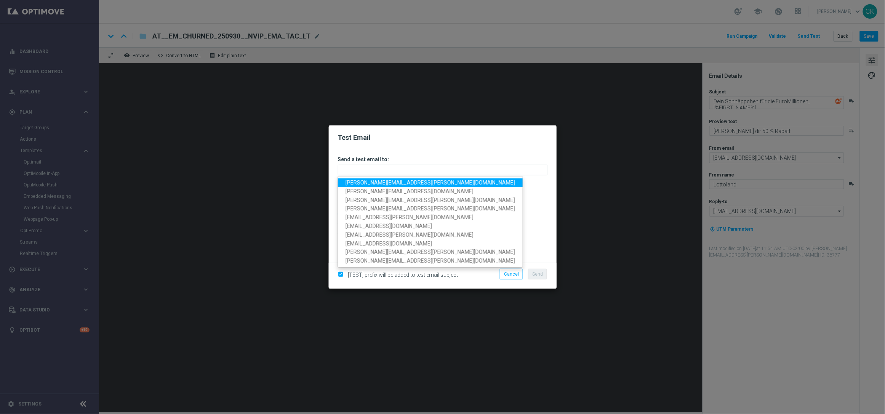
click at [413, 182] on span "[PERSON_NAME][EMAIL_ADDRESS][PERSON_NAME][DOMAIN_NAME]" at bounding box center [431, 182] width 170 height 6
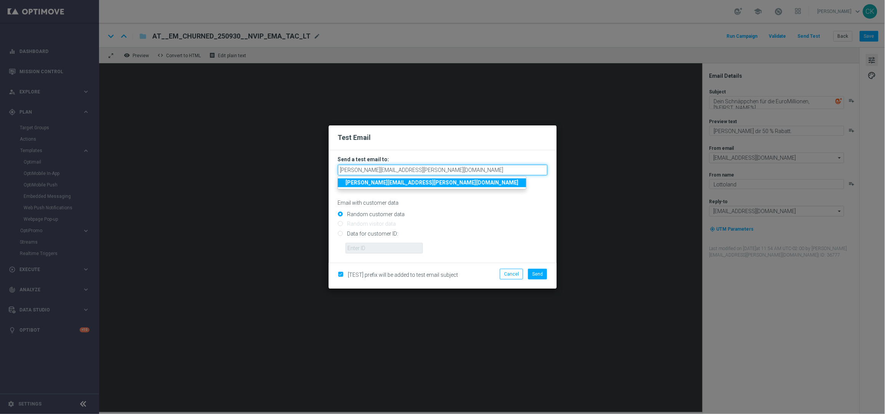
click at [453, 170] on input "[PERSON_NAME][EMAIL_ADDRESS][PERSON_NAME][DOMAIN_NAME]" at bounding box center [443, 170] width 210 height 11
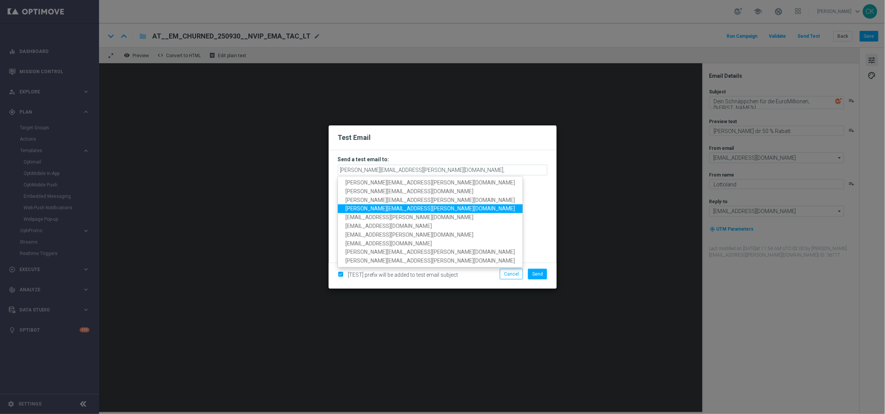
click at [366, 206] on span "[PERSON_NAME][EMAIL_ADDRESS][PERSON_NAME][DOMAIN_NAME]" at bounding box center [431, 208] width 170 height 6
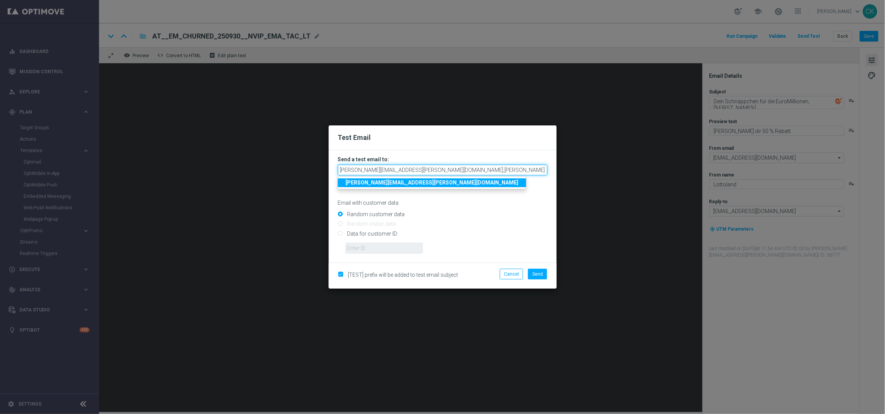
click at [531, 172] on input "charlotte.kammeyer@lottoland.com,michaela.weinmann@lottoland.com" at bounding box center [443, 170] width 210 height 11
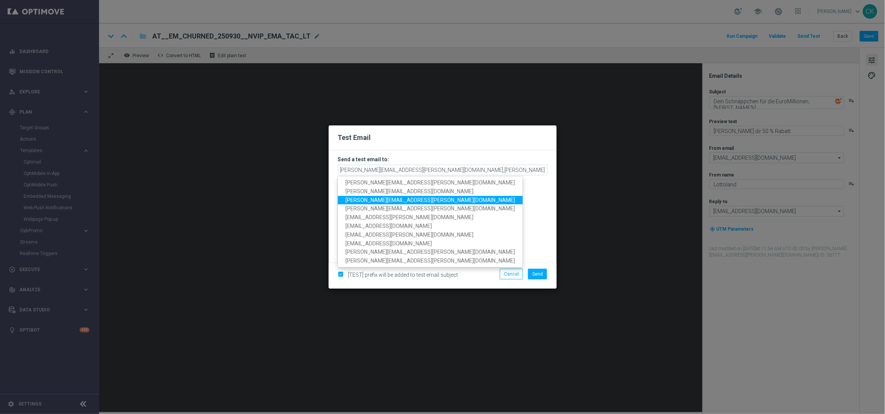
click at [405, 203] on span "[PERSON_NAME][EMAIL_ADDRESS][PERSON_NAME][DOMAIN_NAME]" at bounding box center [431, 200] width 170 height 6
type input "charlotte.kammeyer@lottoland.com,michaela.weinmann@lottoland.com,alexander.hube…"
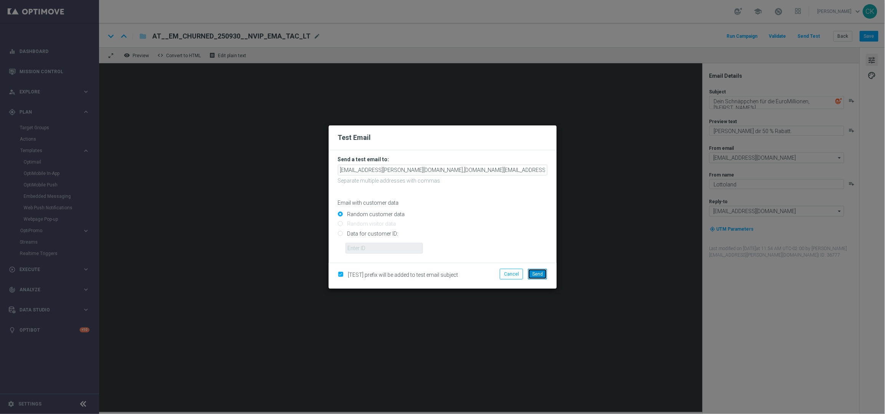
click at [541, 271] on span "Send" at bounding box center [537, 273] width 11 height 5
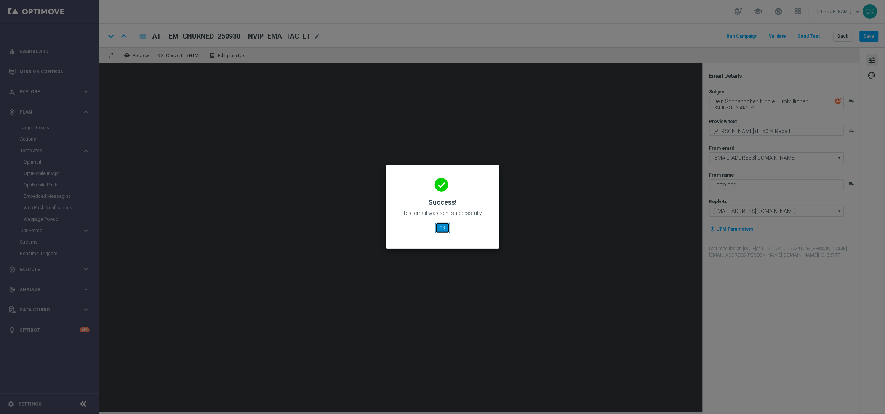
click at [443, 229] on button "OK" at bounding box center [442, 227] width 14 height 11
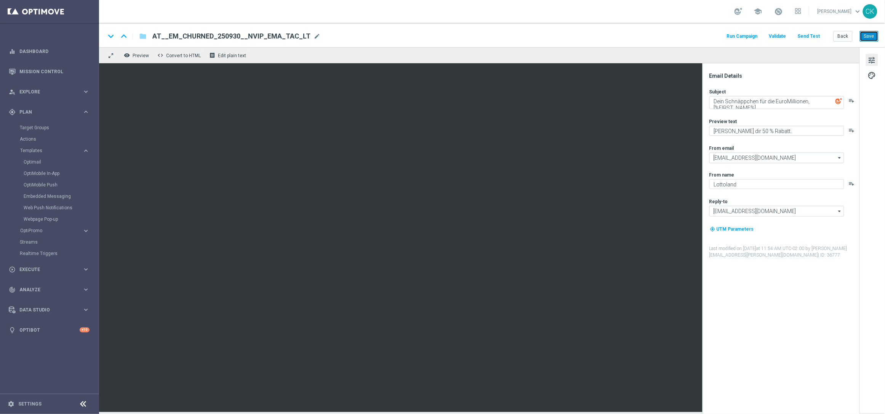
click at [872, 34] on button "Save" at bounding box center [869, 36] width 19 height 11
click at [869, 37] on button "Save" at bounding box center [869, 36] width 19 height 11
click at [847, 36] on button "Back" at bounding box center [843, 36] width 19 height 11
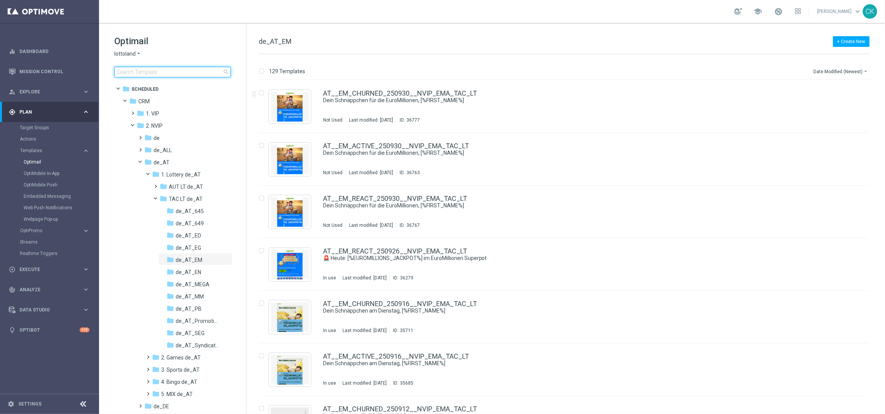
click at [170, 69] on input at bounding box center [172, 72] width 117 height 11
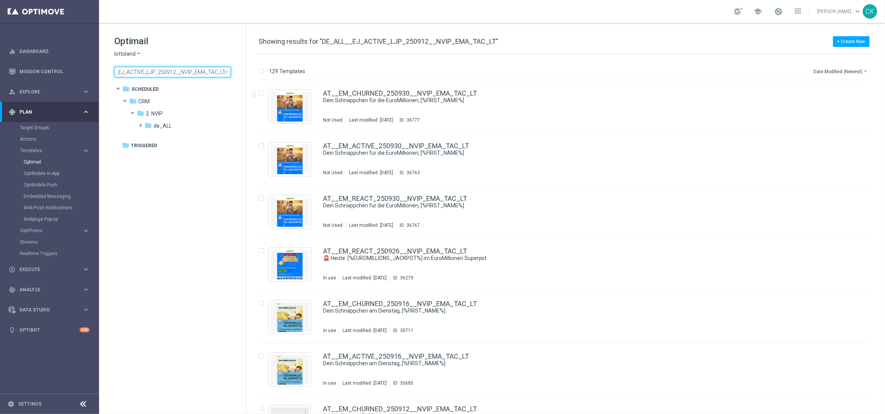
type input "DE_ALL__EJ_ACTIVE_LJP_250912__NVIP_EMA_TAC_LT"
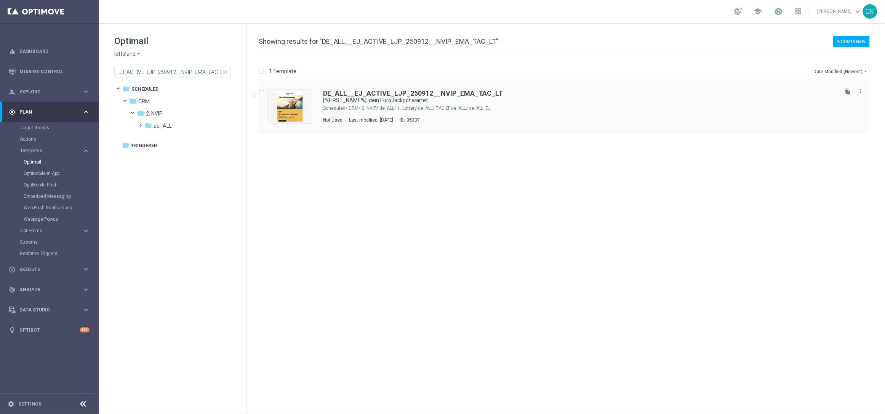
scroll to position [0, 0]
click at [226, 71] on span "close" at bounding box center [226, 72] width 6 height 6
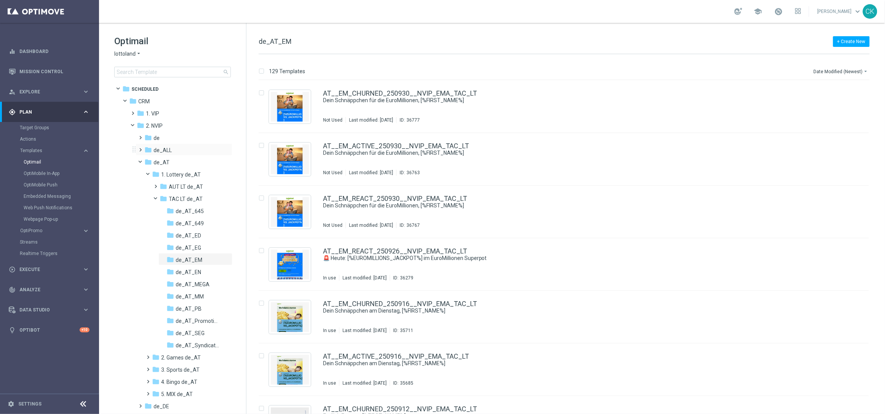
click at [140, 146] on span at bounding box center [139, 146] width 3 height 3
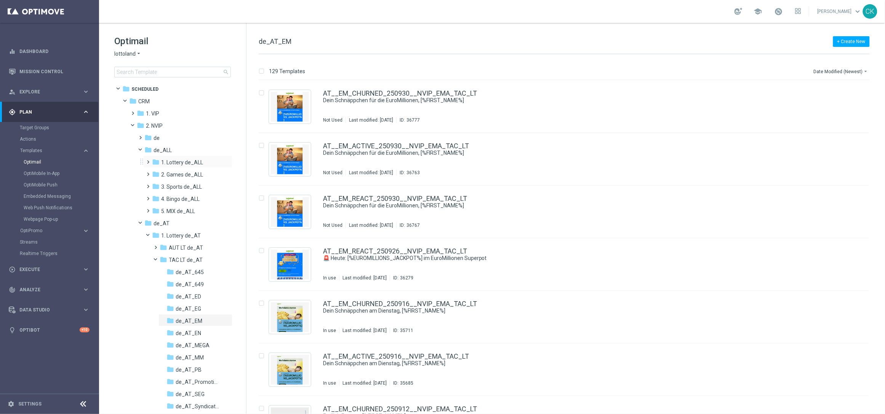
click at [149, 160] on span at bounding box center [146, 158] width 3 height 3
click at [156, 184] on span at bounding box center [154, 182] width 3 height 3
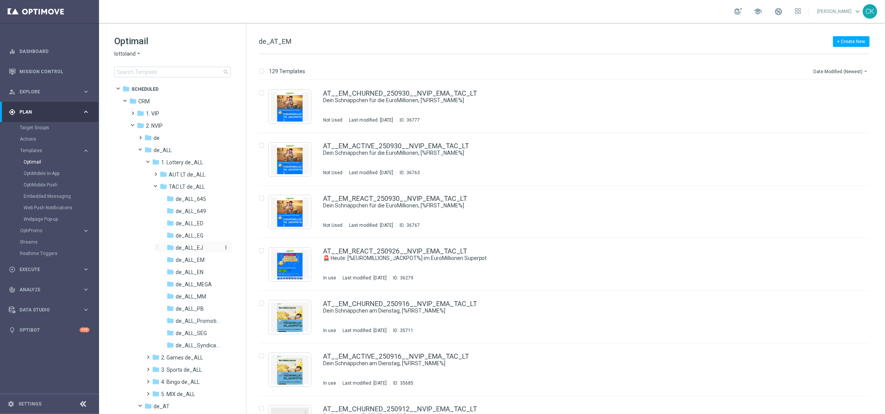
click at [194, 246] on span "de_ALL_EJ" at bounding box center [189, 247] width 27 height 7
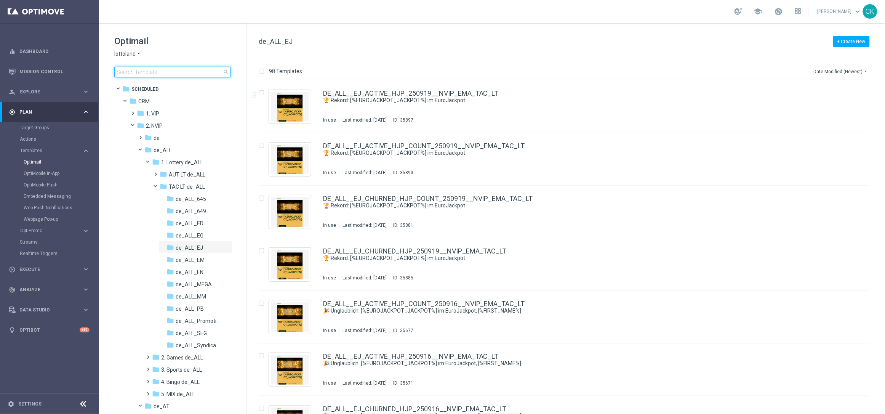
click at [178, 69] on input at bounding box center [172, 72] width 117 height 11
type input "2"
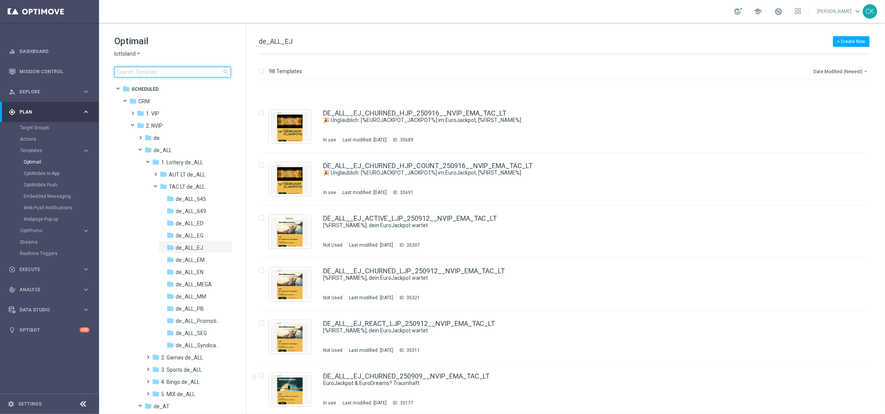
scroll to position [388, 0]
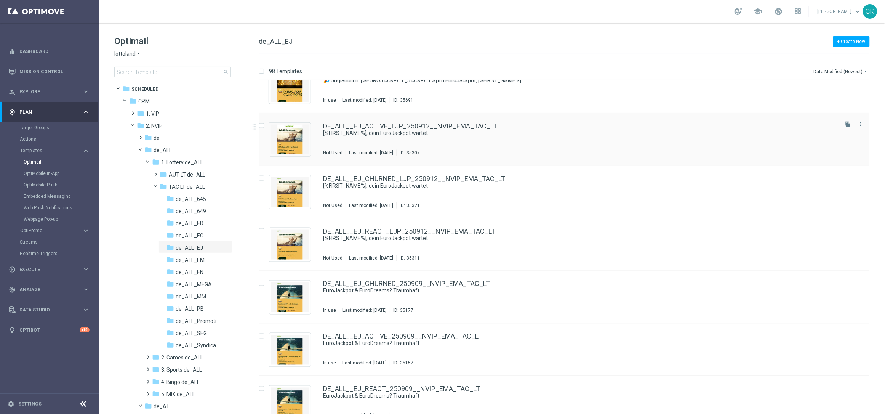
click at [379, 121] on div "DE_ALL__EJ_ACTIVE_LJP_250912__NVIP_EMA_TAC_LT [%FIRST_NAME%], dein EuroJackpot …" at bounding box center [564, 139] width 610 height 53
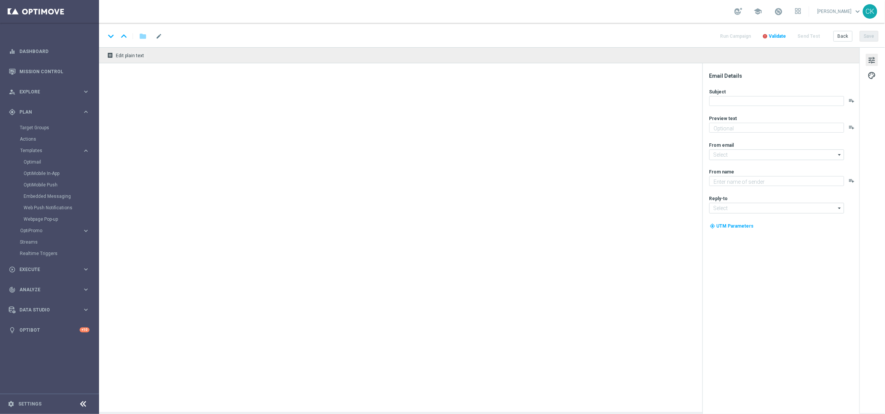
type textarea "25 % Rabatt zum Wochenende."
type textarea "Lottoland"
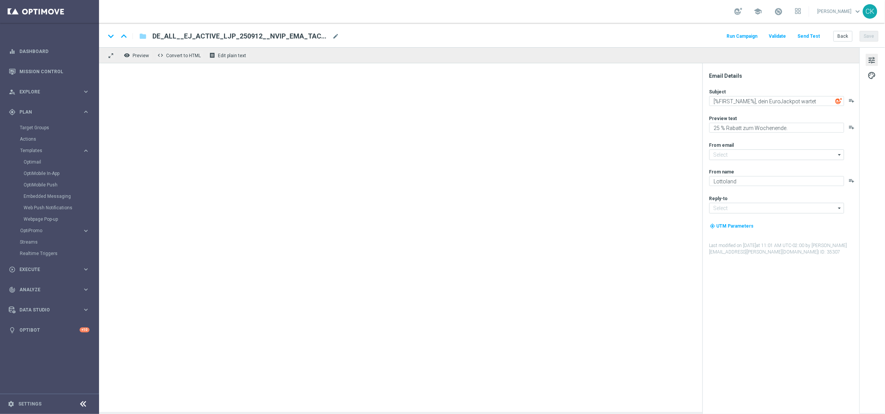
type input "[EMAIL_ADDRESS][DOMAIN_NAME]"
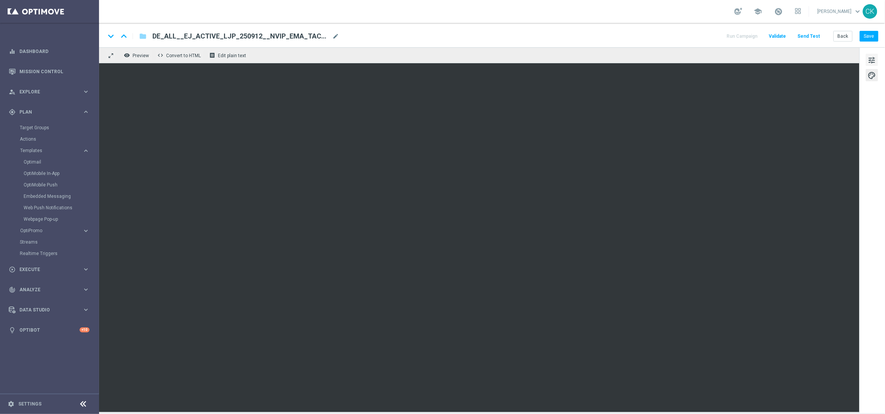
click at [875, 58] on span "tune" at bounding box center [872, 60] width 8 height 10
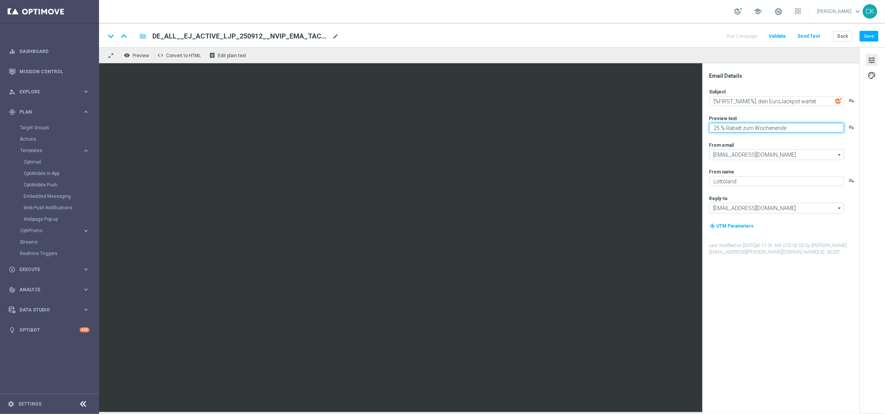
paste textarea "Schnapp dir 25 % Rabatt"
type textarea "Schnapp dir 25 % Rabatt."
click at [738, 140] on div "Subject [%FIRST_NAME%], dein EuroJackpot wartet playlist_add Preview text [PERS…" at bounding box center [783, 171] width 149 height 167
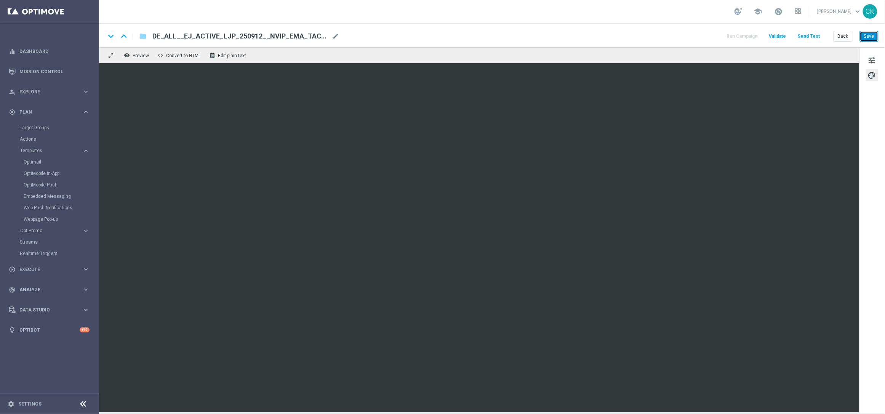
click at [872, 37] on button "Save" at bounding box center [869, 36] width 19 height 11
click at [874, 35] on button "Save" at bounding box center [869, 36] width 19 height 11
click at [255, 34] on span "DE_ALL__EJ_ACTIVE_LJP_250912__NVIP_EMA_TAC_LT" at bounding box center [240, 36] width 177 height 9
click at [235, 36] on input "DE_ALL__EJ_ACTIVE_LJP_250912__NVIP_EMA_TAC_LT" at bounding box center [246, 36] width 189 height 10
type input "DE_ALL__EJ_ACTIVE_LJP_250930__NVIP_EMA_TAC_LT"
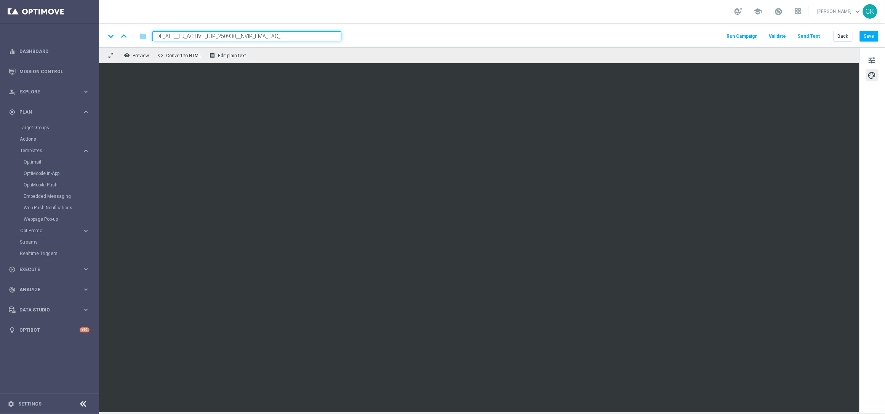
click at [300, 36] on input "DE_ALL__EJ_ACTIVE_LJP_250930__NVIP_EMA_TAC_LT" at bounding box center [246, 36] width 189 height 10
click at [869, 34] on button "Save" at bounding box center [869, 36] width 19 height 11
click at [813, 37] on button "Send Test" at bounding box center [809, 36] width 25 height 10
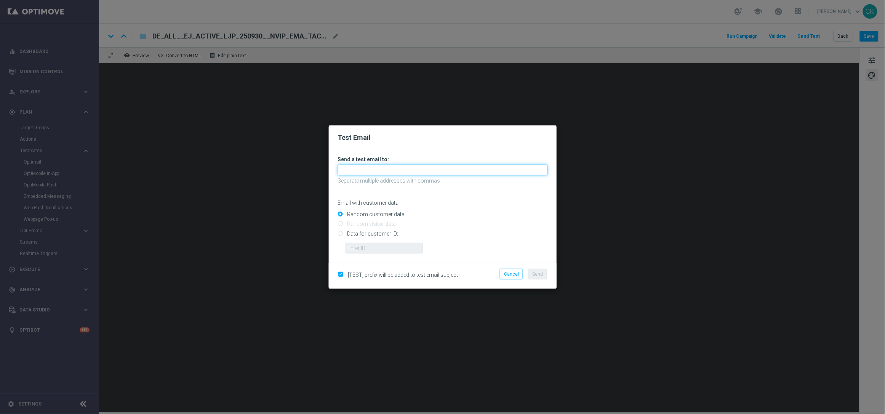
click at [460, 170] on input "text" at bounding box center [443, 170] width 210 height 11
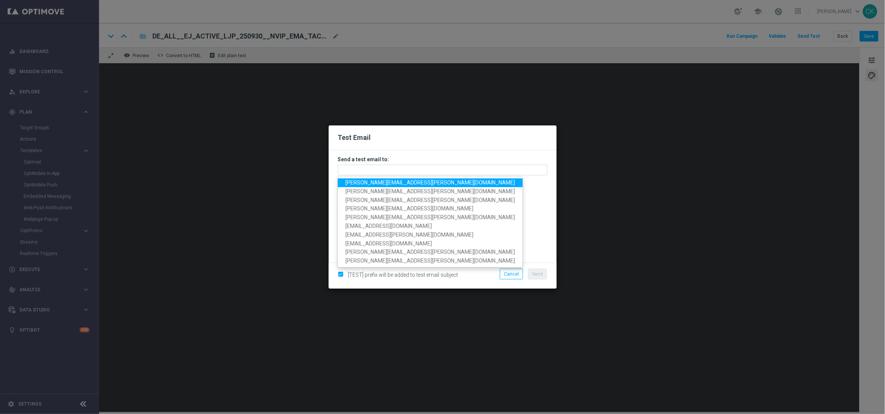
click at [419, 182] on span "charlotte.kammeyer@lottoland.com" at bounding box center [431, 182] width 170 height 6
type input "charlotte.kammeyer@lottoland.com"
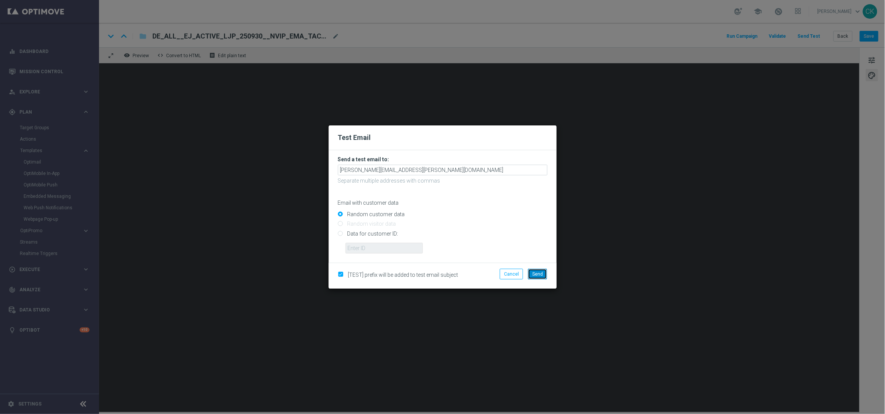
click at [538, 275] on span "Send" at bounding box center [537, 273] width 11 height 5
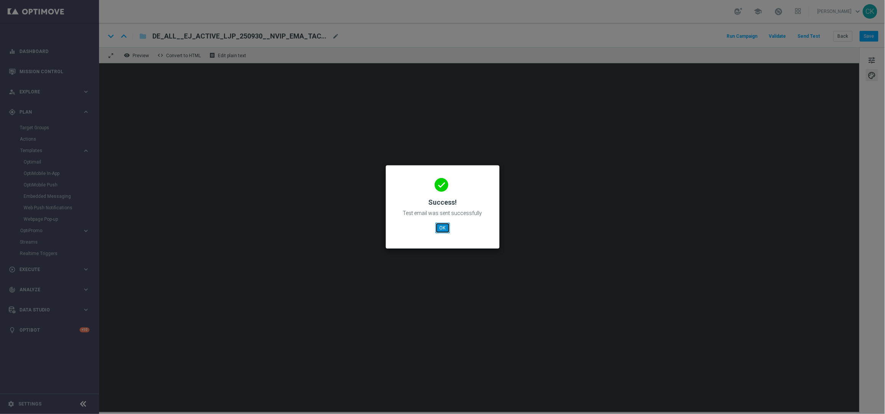
click at [441, 227] on button "OK" at bounding box center [442, 227] width 14 height 11
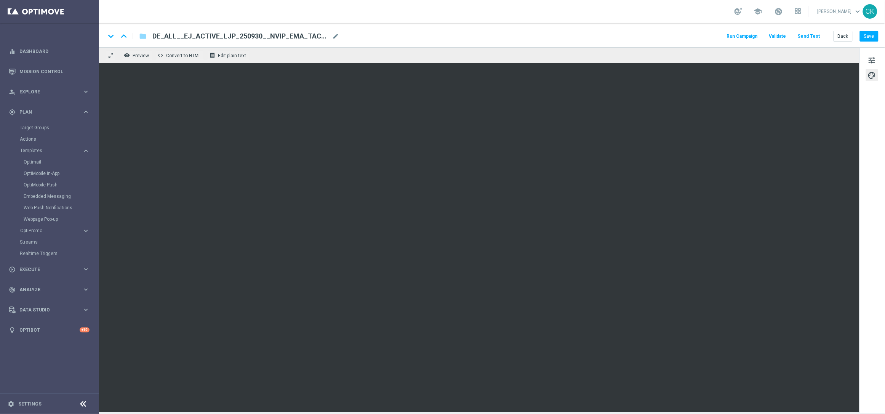
click at [868, 42] on div "keyboard_arrow_down keyboard_arrow_up folder DE_ALL__EJ_ACTIVE_LJP_250930__NVIP…" at bounding box center [492, 35] width 786 height 24
click at [869, 35] on button "Save" at bounding box center [869, 36] width 19 height 11
click at [845, 38] on button "Back" at bounding box center [843, 36] width 19 height 11
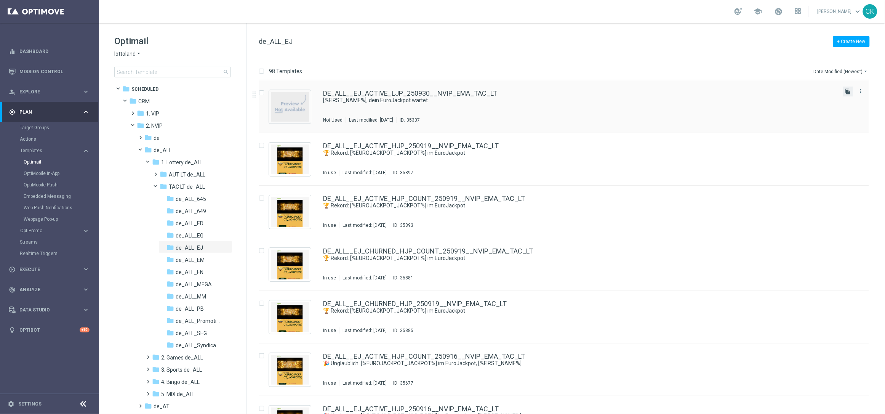
click at [847, 91] on icon "file_copy" at bounding box center [848, 91] width 6 height 6
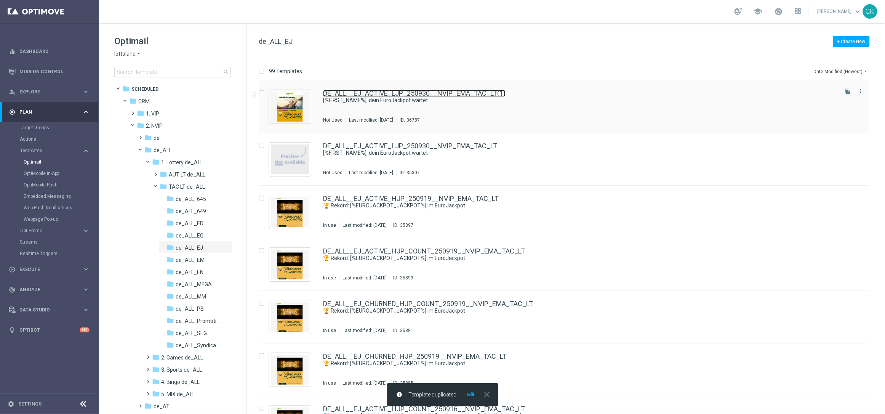
click at [396, 93] on link "DE_ALL__EJ_ACTIVE_LJP_250930__NVIP_EMA_TAC_LT(1)" at bounding box center [414, 93] width 182 height 7
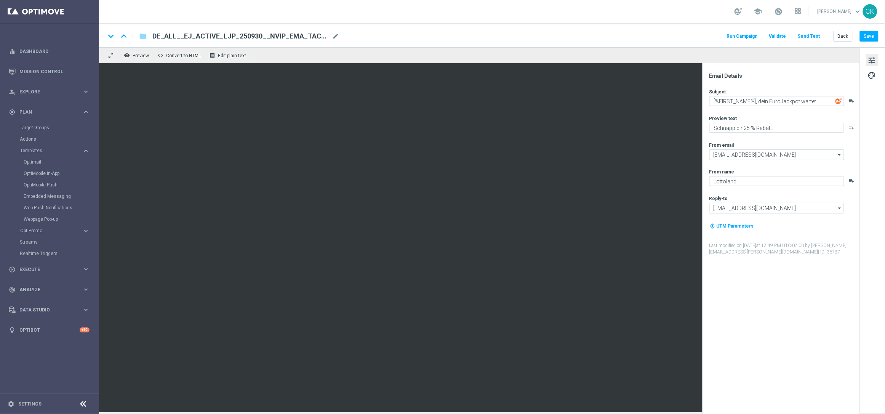
click at [304, 35] on span "DE_ALL__EJ_ACTIVE_LJP_250930__NVIP_EMA_TAC_LT(1)" at bounding box center [240, 36] width 177 height 9
click at [334, 34] on span "mode_edit" at bounding box center [335, 36] width 7 height 7
click at [327, 34] on input "DE_ALL__EJ_ACTIVE_LJP_250930__NVIP_EMA_TAC_LT(1)" at bounding box center [246, 36] width 189 height 10
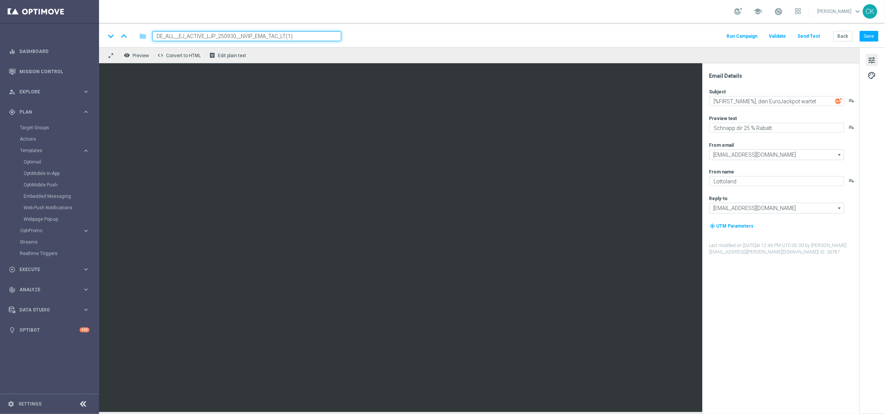
paste input "REACT_LJP_250912__NVIP_EMA_TAC_LT"
click at [233, 34] on input "DE_ALL__EJ_REACT_LJP_250912__NVIP_EMA_TAC_LT" at bounding box center [246, 36] width 189 height 10
type input "DE_ALL__EJ_REACT_LJP_250930__NVIP_EMA_TAC_LT"
click at [489, 35] on div "keyboard_arrow_down keyboard_arrow_up folder DE_ALL__EJ_REACT_LJP_250930__NVIP_…" at bounding box center [491, 36] width 773 height 10
click at [874, 37] on button "Save" at bounding box center [869, 36] width 19 height 11
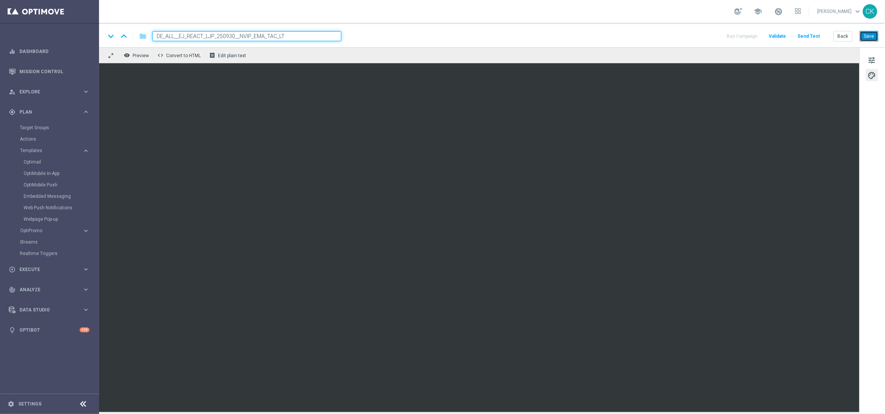
click at [869, 34] on button "Save" at bounding box center [869, 36] width 19 height 11
click at [868, 37] on button "Save" at bounding box center [869, 36] width 19 height 11
click at [871, 34] on button "Save" at bounding box center [869, 36] width 19 height 11
click at [873, 36] on button "Save" at bounding box center [869, 36] width 19 height 11
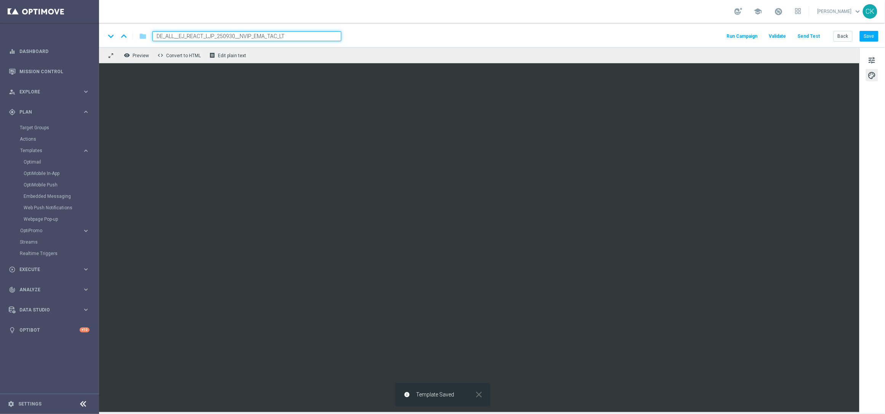
click at [810, 37] on button "Send Test" at bounding box center [809, 36] width 25 height 10
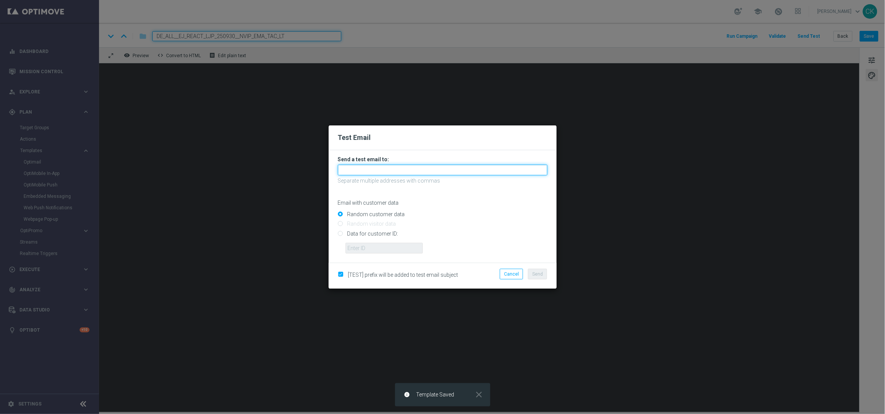
click at [430, 169] on input "text" at bounding box center [443, 170] width 210 height 11
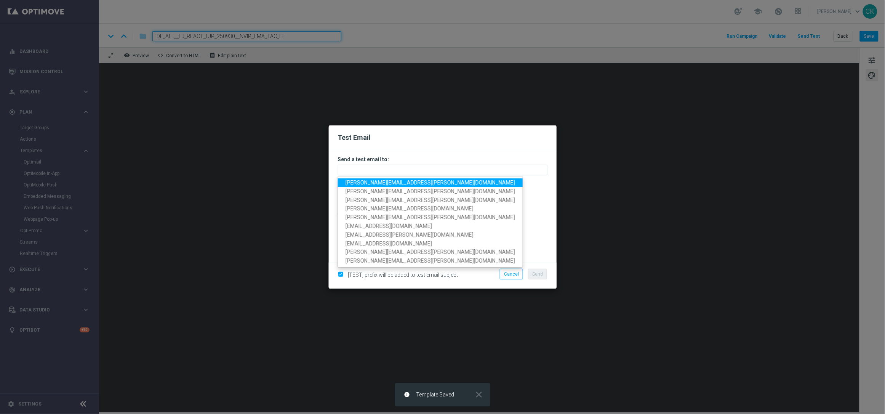
click at [395, 180] on span "charlotte.kammeyer@lottoland.com" at bounding box center [431, 182] width 170 height 6
type input "charlotte.kammeyer@lottoland.com"
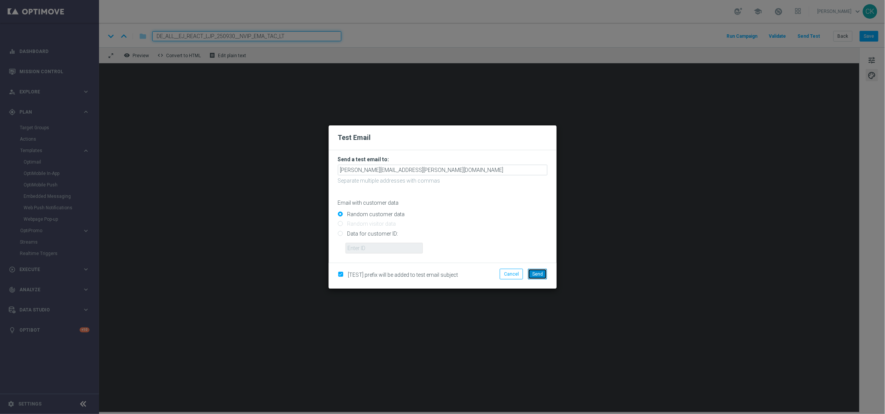
click at [536, 274] on span "Send" at bounding box center [537, 273] width 11 height 5
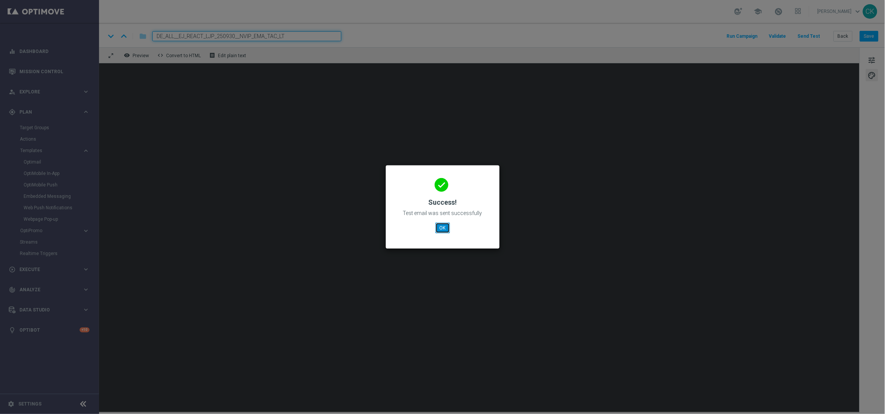
click at [442, 227] on button "OK" at bounding box center [442, 227] width 14 height 11
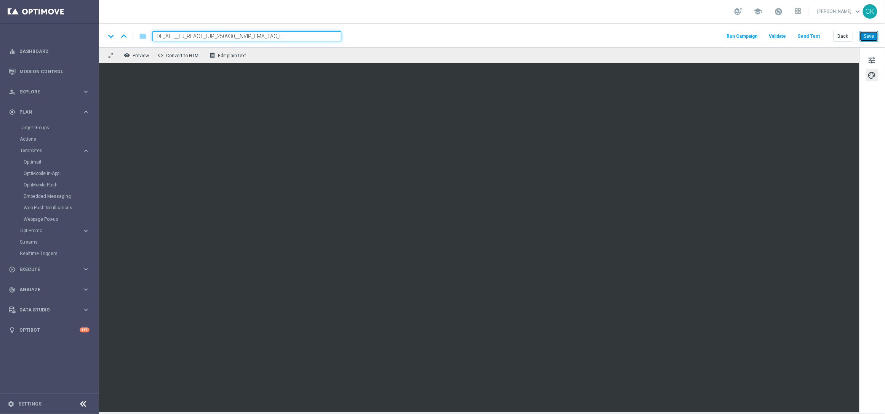
click at [869, 37] on button "Save" at bounding box center [869, 36] width 19 height 11
click at [873, 40] on button "Save" at bounding box center [869, 36] width 19 height 11
click at [845, 37] on button "Back" at bounding box center [843, 36] width 19 height 11
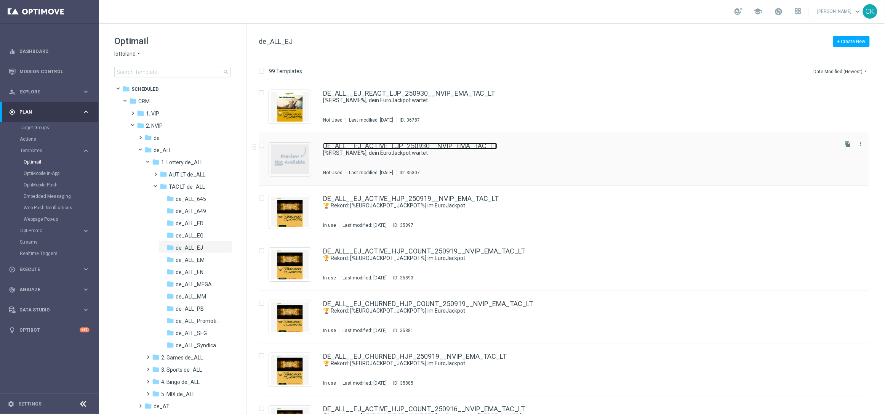
click at [375, 142] on link "DE_ALL__EJ_ACTIVE_LJP_250930__NVIP_EMA_TAC_LT" at bounding box center [410, 145] width 174 height 7
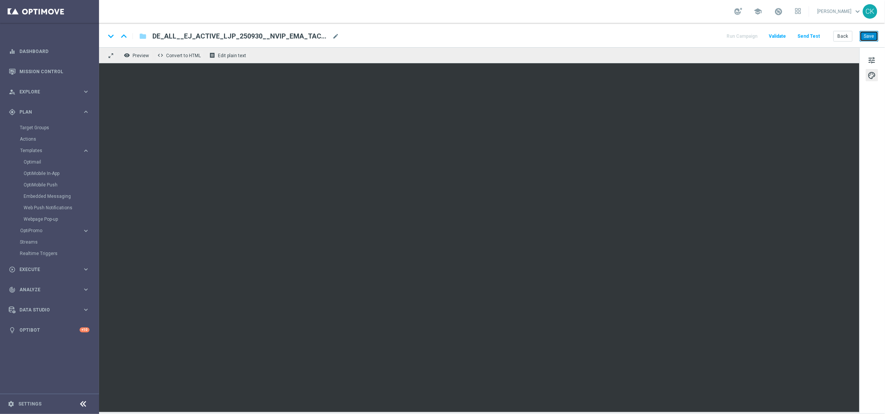
click at [866, 36] on button "Save" at bounding box center [869, 36] width 19 height 11
click at [869, 37] on button "Save" at bounding box center [869, 36] width 19 height 11
click at [812, 36] on button "Send Test" at bounding box center [809, 36] width 25 height 10
click at [810, 35] on button "Send Test" at bounding box center [809, 36] width 25 height 10
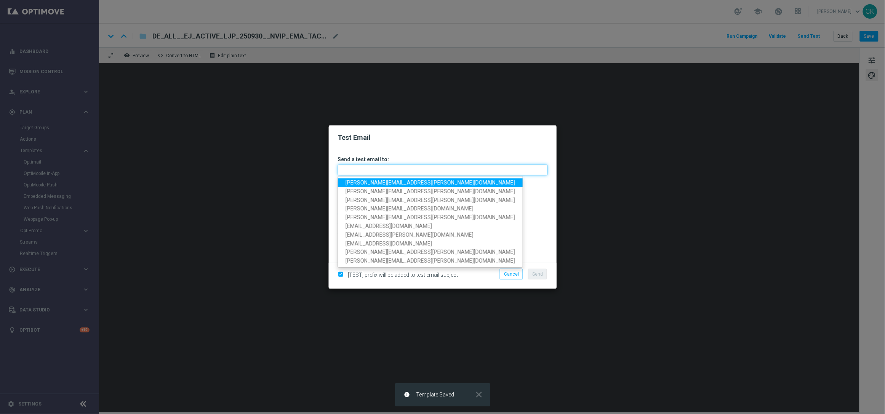
click at [374, 167] on input "text" at bounding box center [443, 170] width 210 height 11
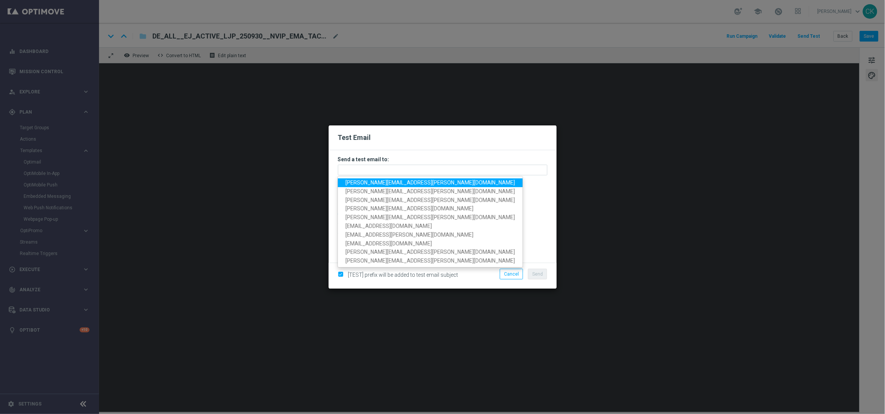
click at [398, 181] on span "charlotte.kammeyer@lottoland.com" at bounding box center [431, 182] width 170 height 6
type input "charlotte.kammeyer@lottoland.com"
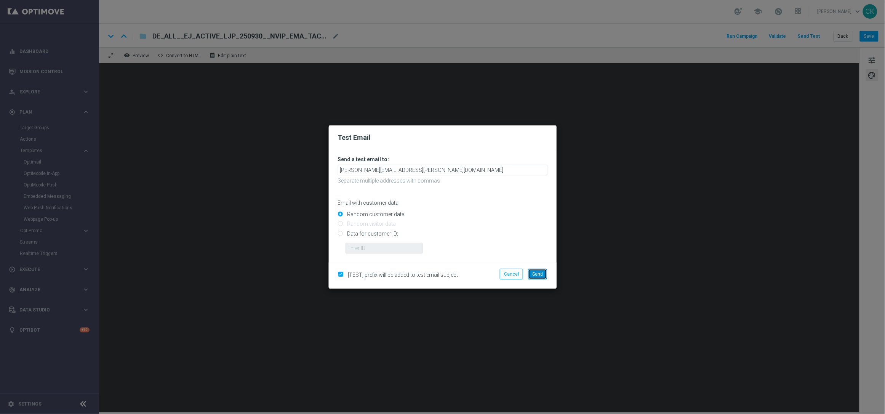
click at [537, 276] on span "Send" at bounding box center [537, 273] width 11 height 5
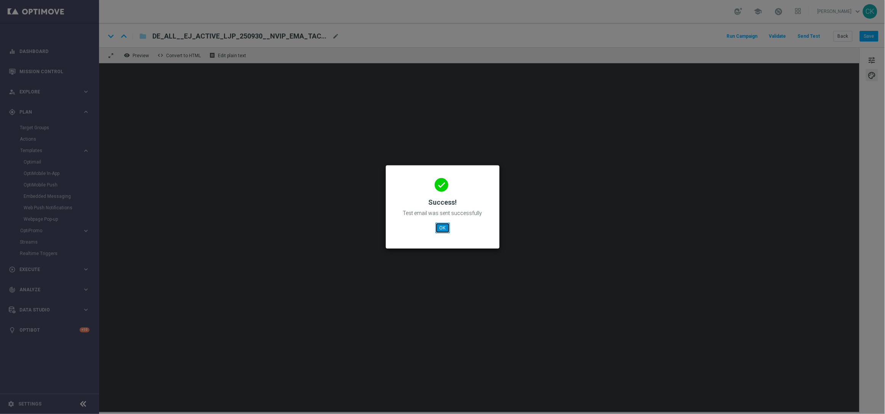
click at [447, 226] on button "OK" at bounding box center [442, 227] width 14 height 11
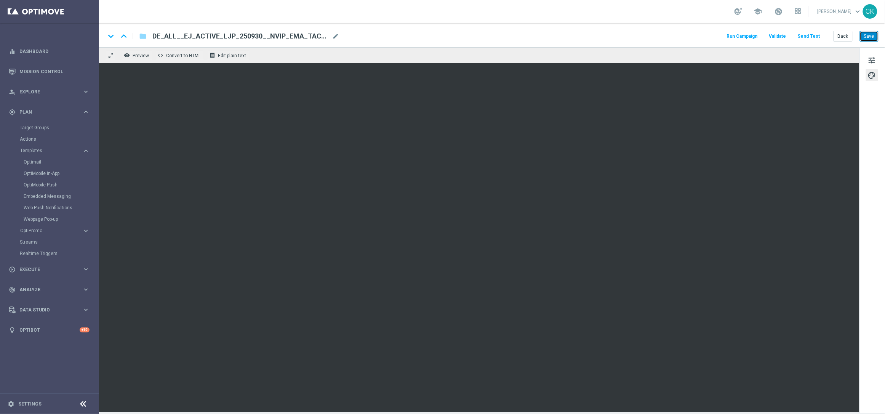
click at [874, 34] on button "Save" at bounding box center [869, 36] width 19 height 11
click at [844, 35] on button "Back" at bounding box center [843, 36] width 19 height 11
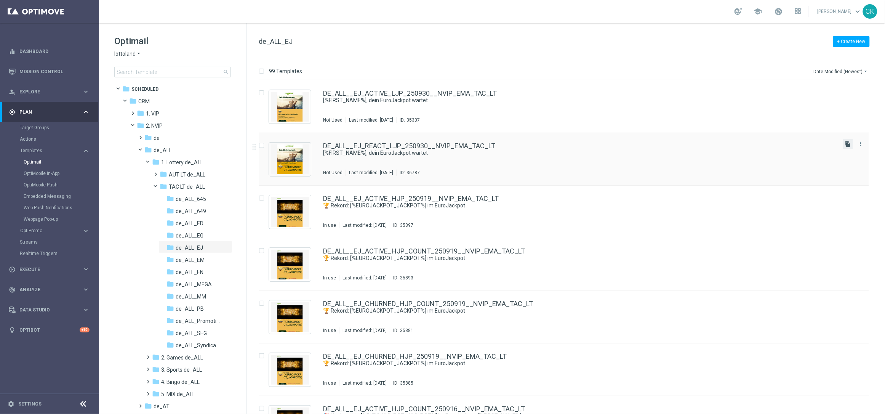
click at [847, 143] on icon "file_copy" at bounding box center [848, 144] width 6 height 6
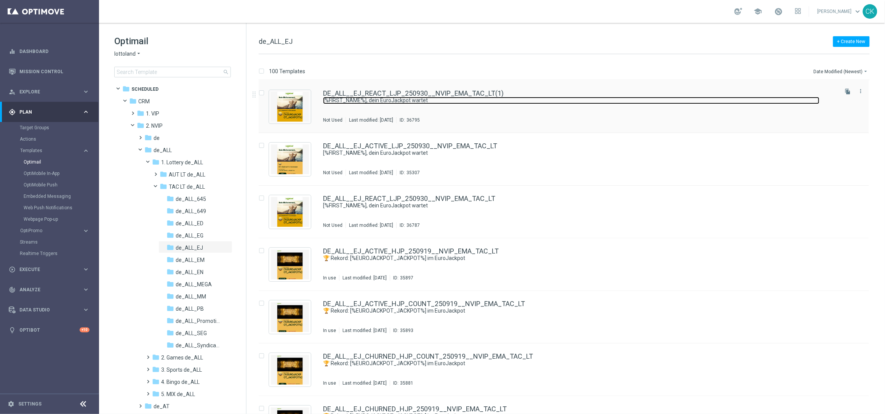
click at [421, 98] on link "[%FIRST_NAME%], dein EuroJackpot wartet" at bounding box center [571, 100] width 496 height 7
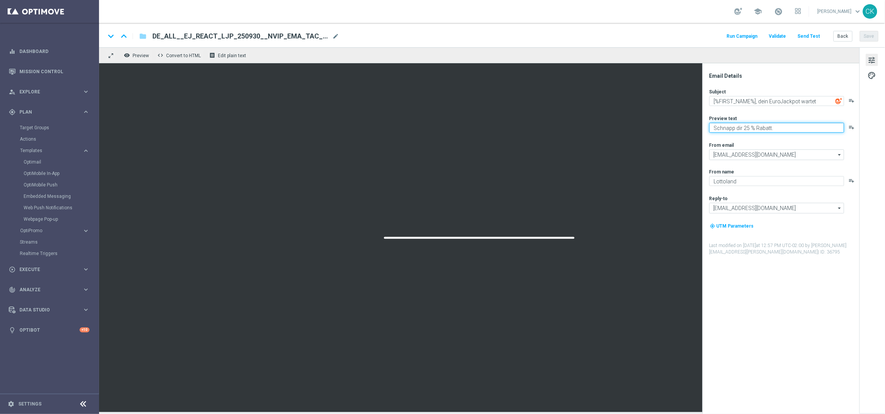
click at [787, 126] on textarea "Schnapp dir 25 % Rabatt." at bounding box center [776, 128] width 135 height 10
click at [749, 127] on textarea "Schnapp dir 25 % Rabatt." at bounding box center [776, 128] width 135 height 10
click at [787, 127] on textarea "Schnapp dir 50 % Rabatt." at bounding box center [776, 128] width 135 height 10
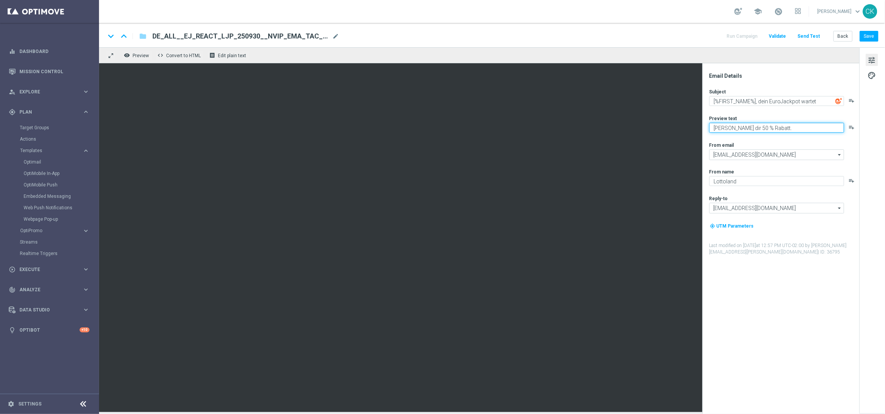
type textarea "Schnapp dir 50 % Rabatt."
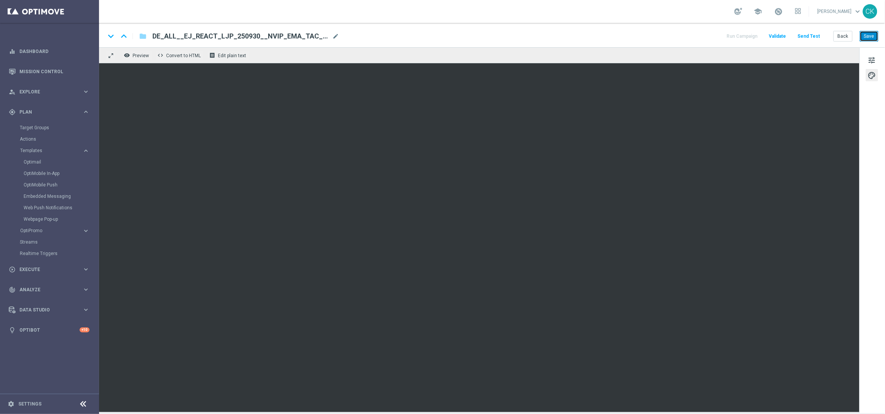
click at [872, 33] on button "Save" at bounding box center [869, 36] width 19 height 11
click at [304, 40] on span "DE_ALL__EJ_REACT_LJP_250930__NVIP_EMA_TAC_LT(1)" at bounding box center [240, 36] width 177 height 9
click at [203, 36] on input "DE_ALL__EJ_REACT_LJP_250930__NVIP_EMA_TAC_LT" at bounding box center [246, 36] width 189 height 10
type input "DE_ALL__EJ_CHURNED_LJP_250930__NVIP_EMA_TAC_LT"
click at [230, 33] on input "DE_ALL__EJ_CHURNED_LJP_250930__NVIP_EMA_TAC_LT" at bounding box center [246, 36] width 189 height 10
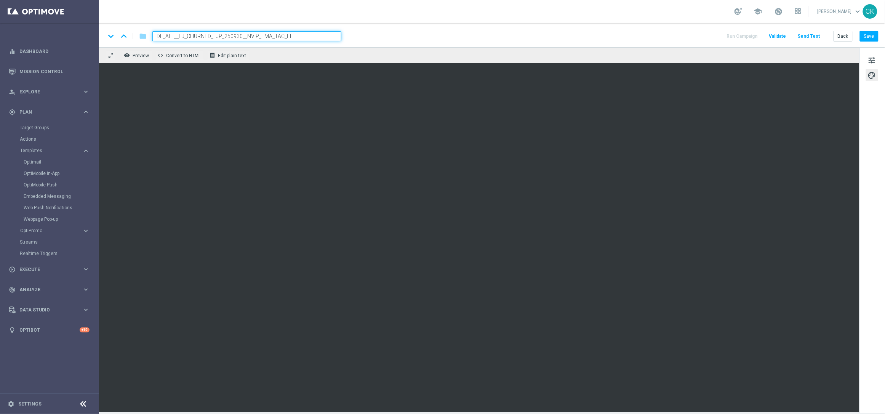
click at [230, 33] on input "DE_ALL__EJ_CHURNED_LJP_250930__NVIP_EMA_TAC_LT" at bounding box center [246, 36] width 189 height 10
click at [869, 35] on button "Save" at bounding box center [869, 36] width 19 height 11
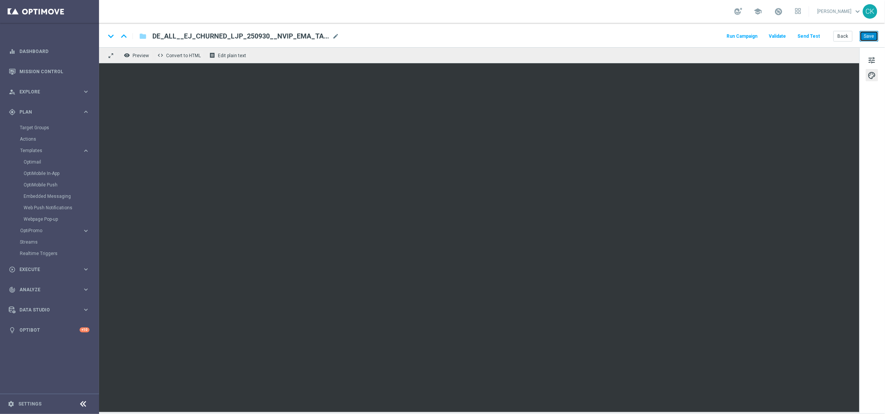
click at [873, 35] on button "Save" at bounding box center [869, 36] width 19 height 11
click at [812, 35] on button "Send Test" at bounding box center [809, 36] width 25 height 10
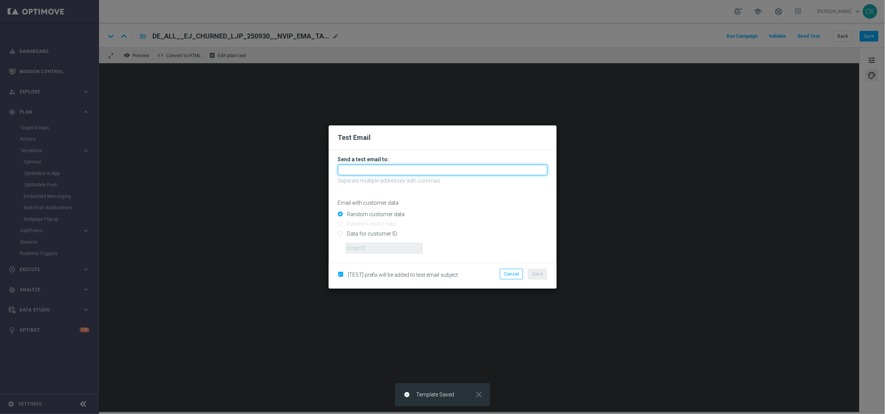
click at [482, 167] on input "text" at bounding box center [443, 170] width 210 height 11
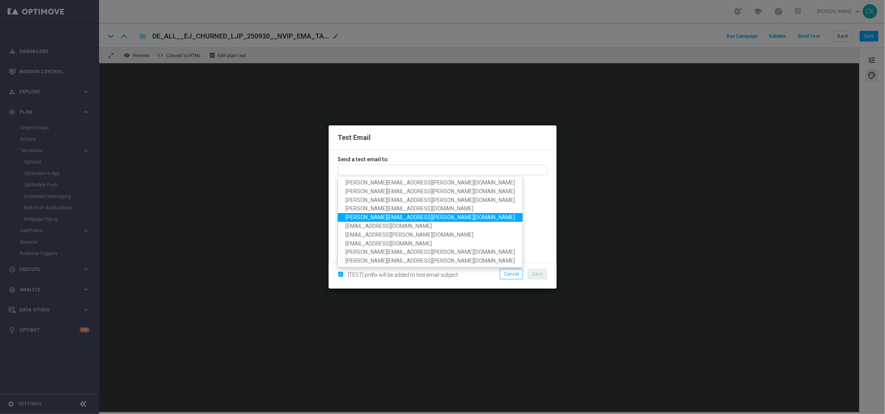
click at [394, 219] on span "palma.prieto@lottoland.com" at bounding box center [431, 217] width 170 height 6
type input "palma.prieto@lottoland.com"
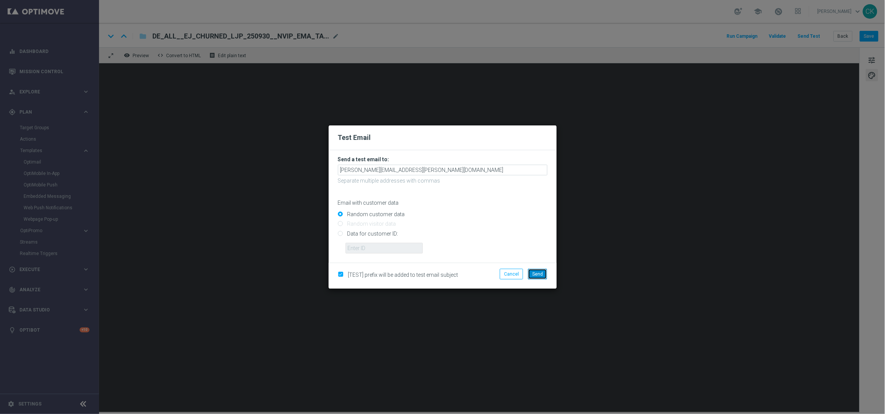
click at [539, 274] on span "Send" at bounding box center [537, 273] width 11 height 5
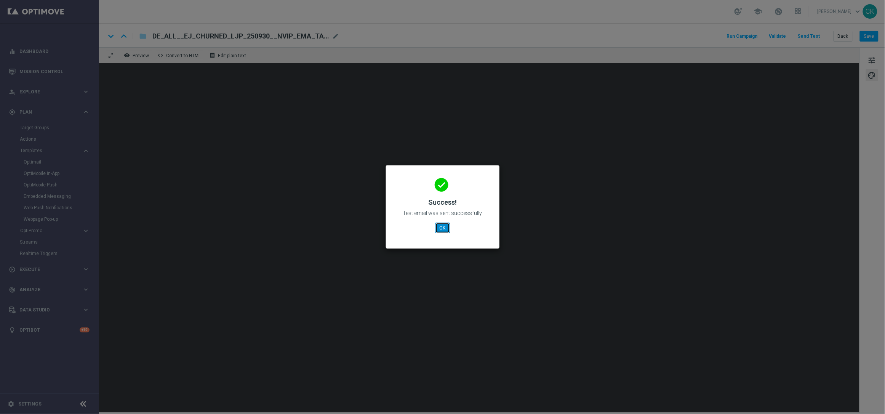
click at [446, 226] on button "OK" at bounding box center [442, 227] width 14 height 11
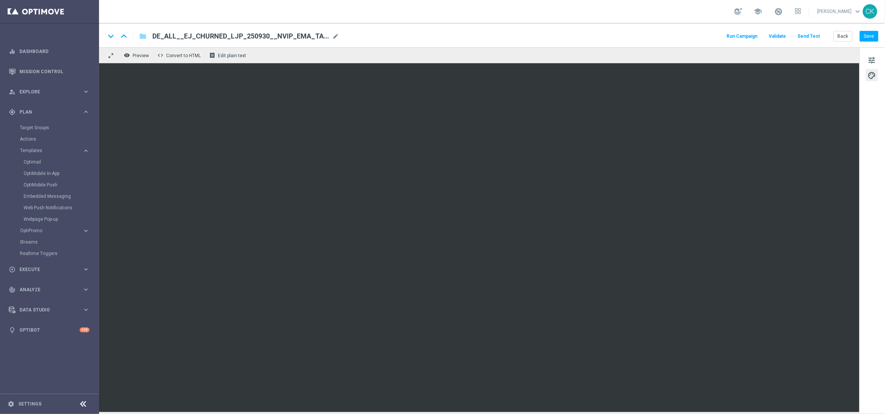
click at [816, 36] on button "Send Test" at bounding box center [809, 36] width 25 height 10
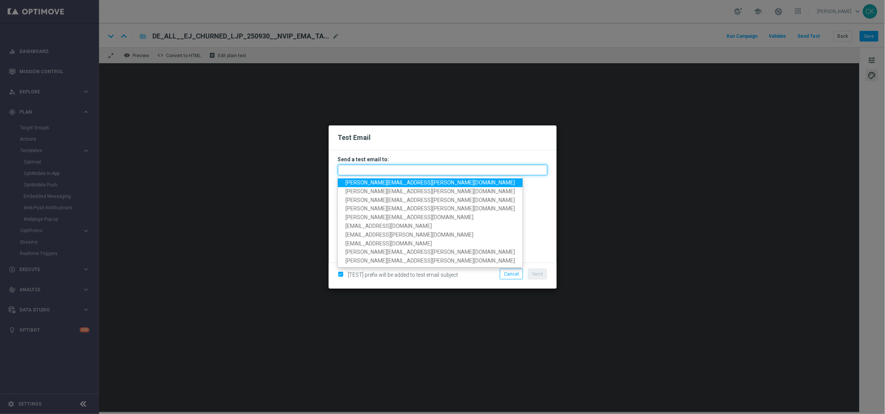
click at [404, 171] on input "text" at bounding box center [443, 170] width 210 height 11
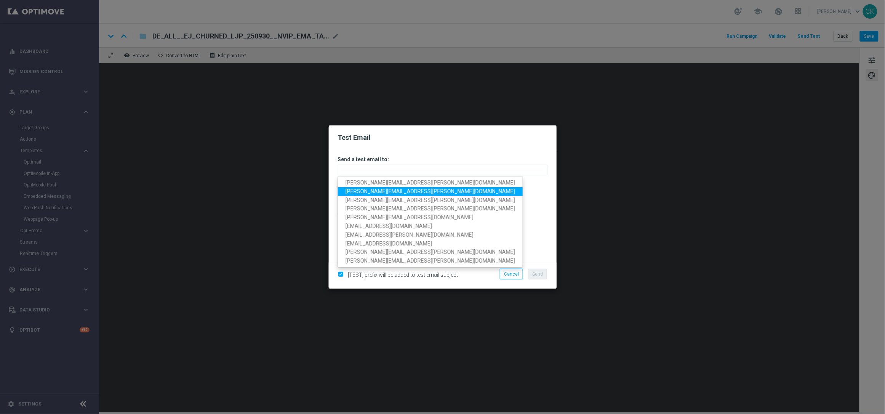
click at [407, 194] on link "charlotte.kammeyer@lottoland.com" at bounding box center [430, 191] width 185 height 9
type input "charlotte.kammeyer@lottoland.com"
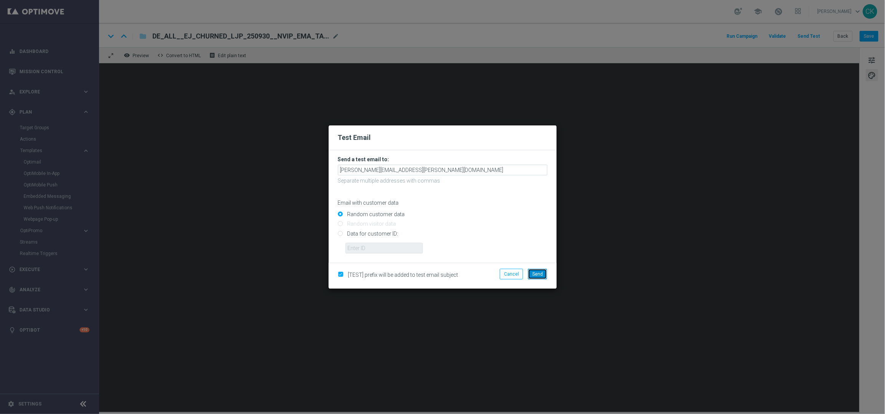
click at [538, 278] on button "Send" at bounding box center [537, 274] width 19 height 11
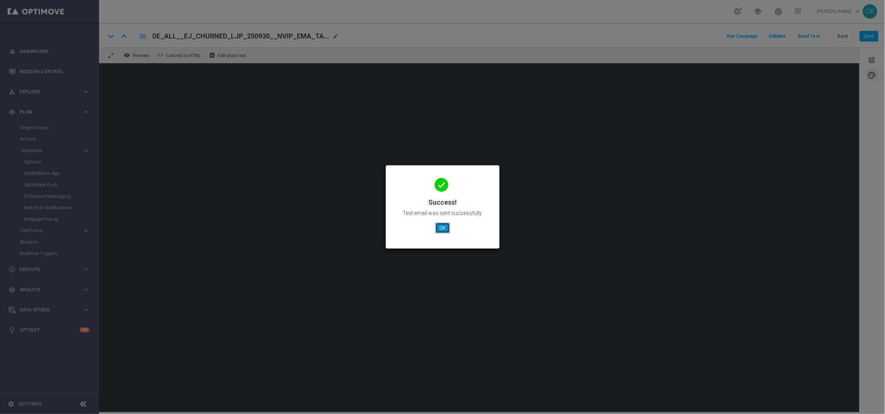
click at [441, 227] on button "OK" at bounding box center [442, 227] width 14 height 11
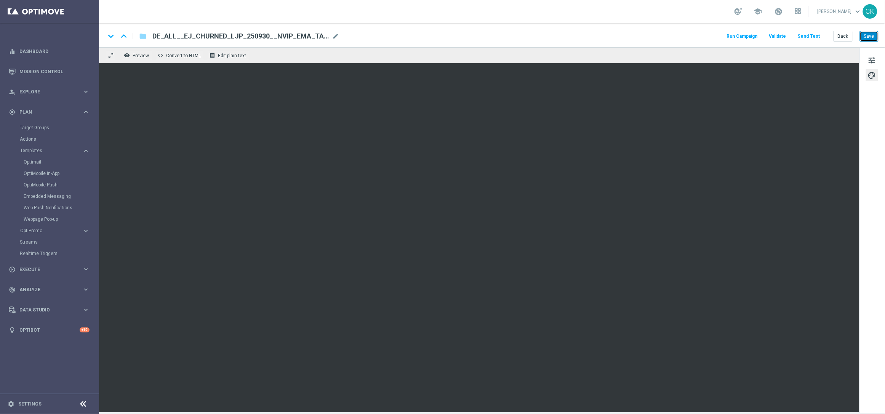
click at [872, 37] on button "Save" at bounding box center [869, 36] width 19 height 11
click at [843, 37] on button "Back" at bounding box center [843, 36] width 19 height 11
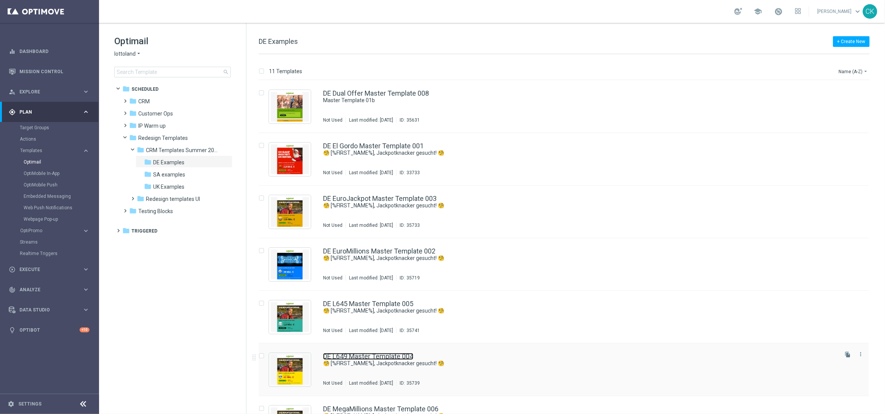
click at [364, 357] on link "DE L649 Master Template 004" at bounding box center [368, 356] width 90 height 7
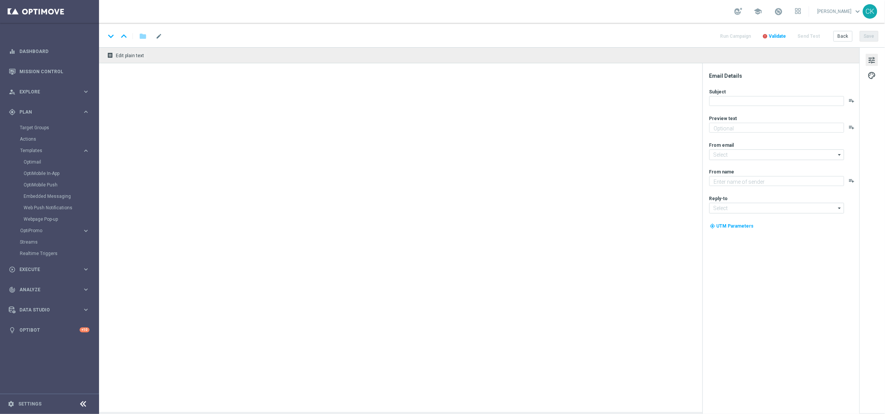
type textarea "Heute 30 % [DEMOGRAPHIC_DATA] auf dein Los"
type input "[EMAIL_ADDRESS][DOMAIN_NAME]"
type textarea "Lottoland"
type input "[EMAIL_ADDRESS][DOMAIN_NAME]"
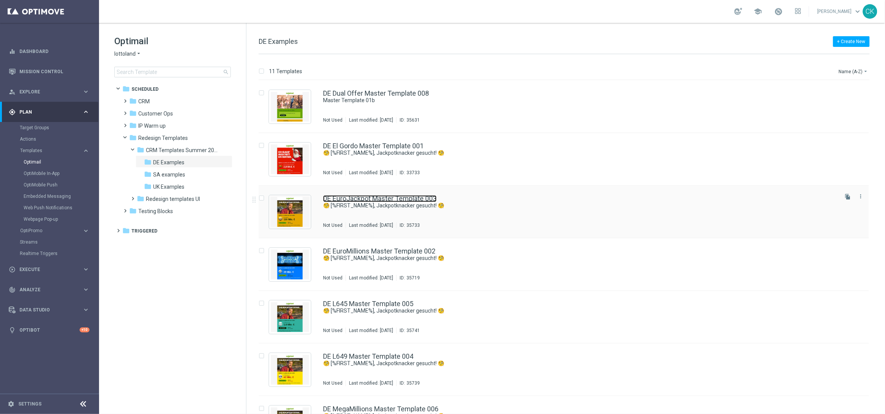
click at [385, 199] on link "DE EuroJackpot Master Template 003" at bounding box center [380, 198] width 114 height 7
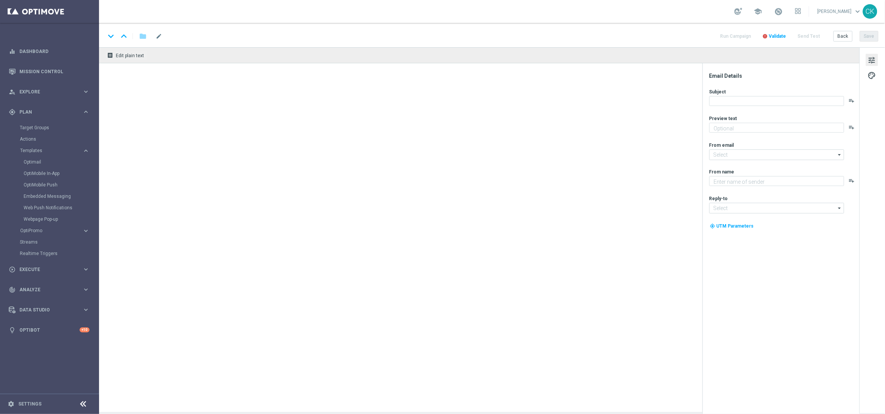
type textarea "Heute 30 % [DEMOGRAPHIC_DATA] auf dein Los"
type input "[EMAIL_ADDRESS][DOMAIN_NAME]"
type textarea "Lottoland"
type input "service@lottoland.com"
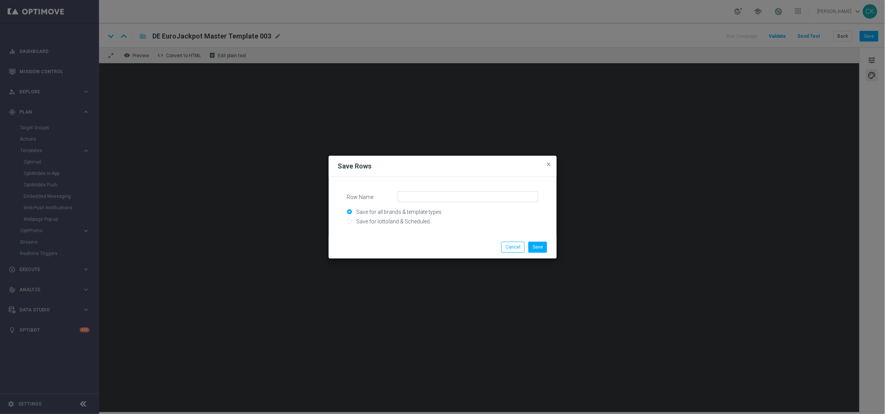
click at [372, 219] on input "Save for lottoland & Scheduled" at bounding box center [442, 224] width 191 height 11
radio input "true"
click at [418, 200] on input "Row Name" at bounding box center [468, 196] width 141 height 11
type input "DE_CONTENT_EJ_CTA"
click at [544, 246] on button "Save" at bounding box center [537, 247] width 19 height 11
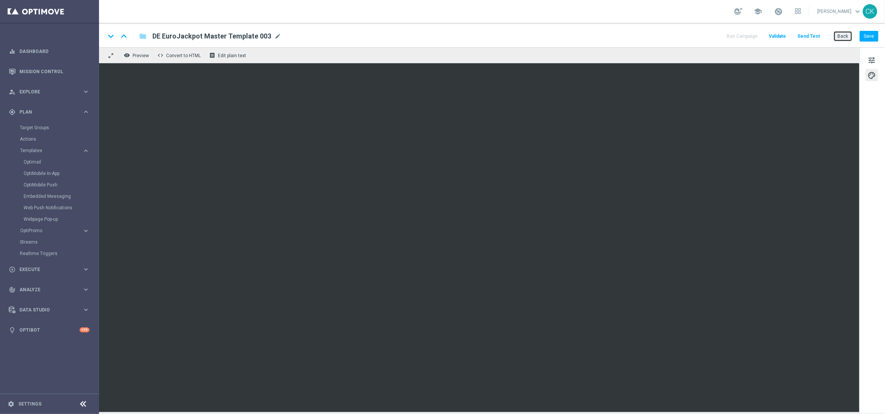
click at [841, 37] on button "Back" at bounding box center [843, 36] width 19 height 11
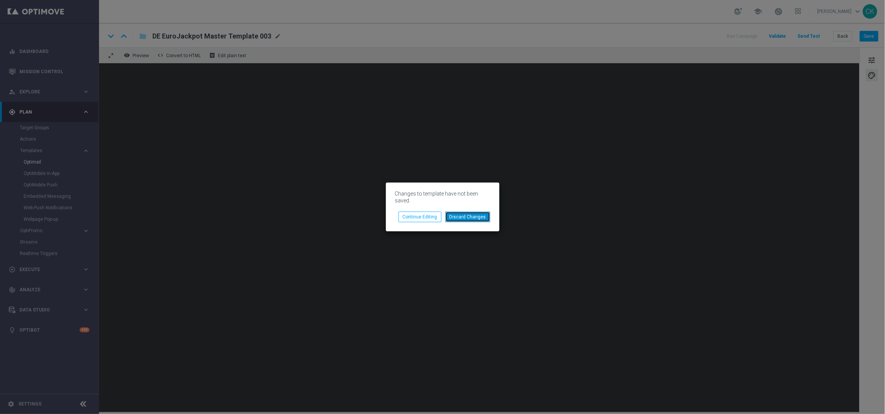
click at [472, 214] on button "Discard Changes" at bounding box center [467, 216] width 45 height 11
